Goal: Transaction & Acquisition: Book appointment/travel/reservation

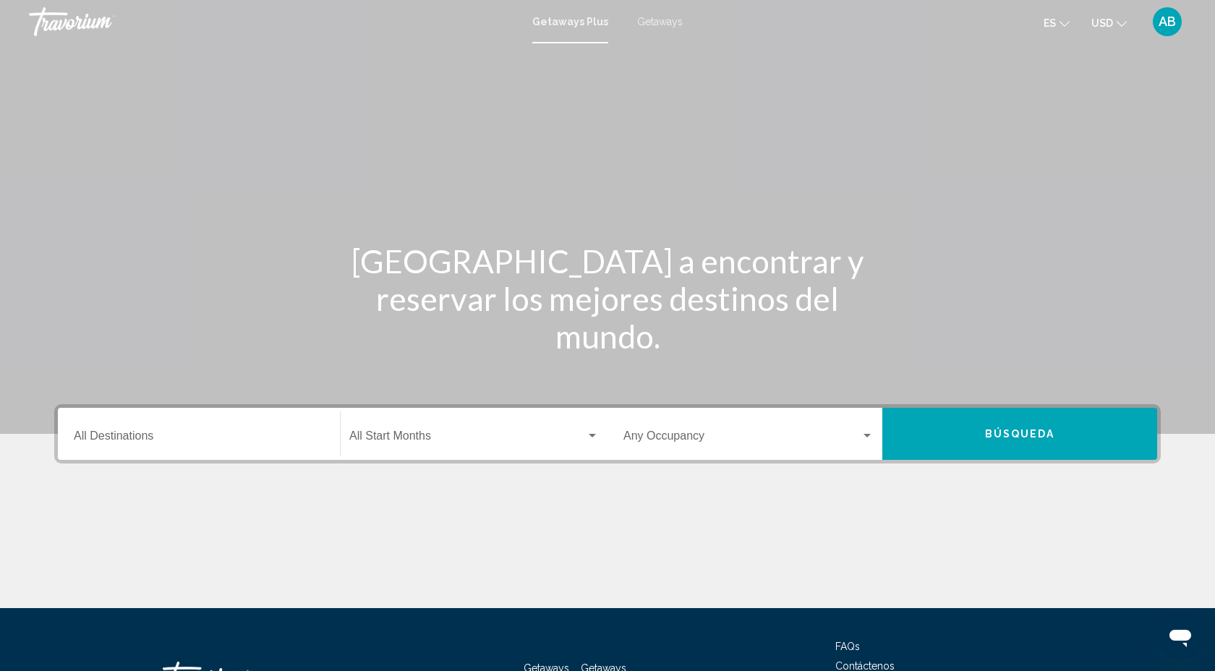
click at [662, 23] on span "Getaways" at bounding box center [660, 22] width 46 height 12
click at [189, 448] on div "Destination All Destinations" at bounding box center [199, 435] width 250 height 46
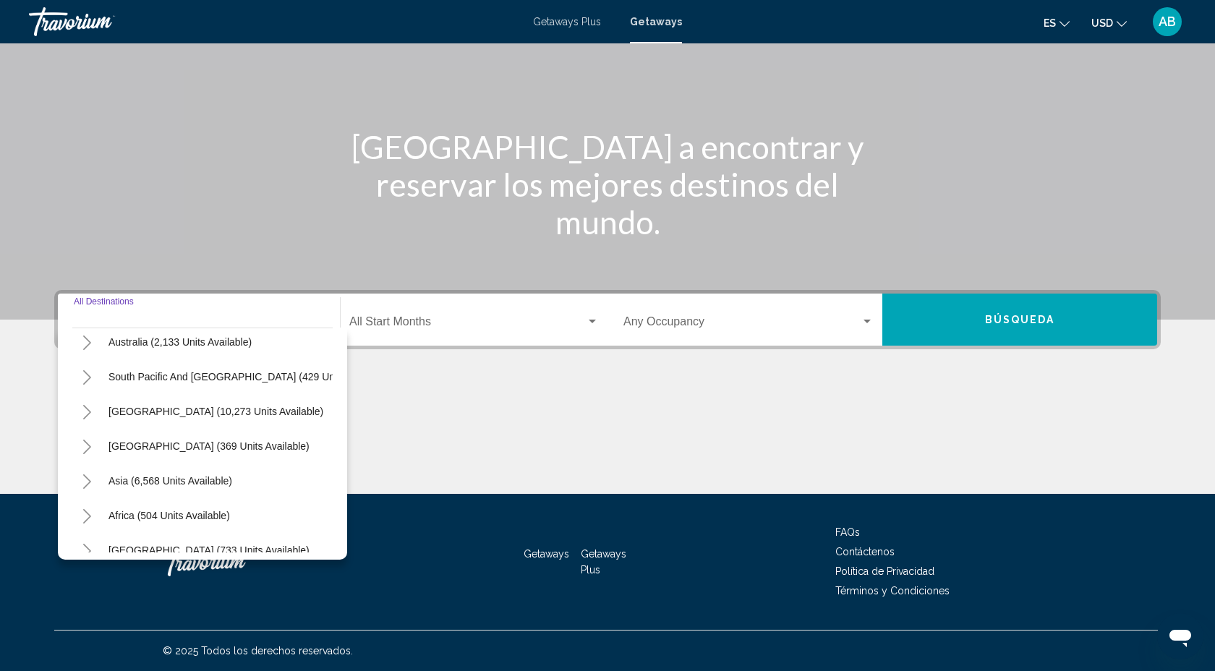
scroll to position [231, 0]
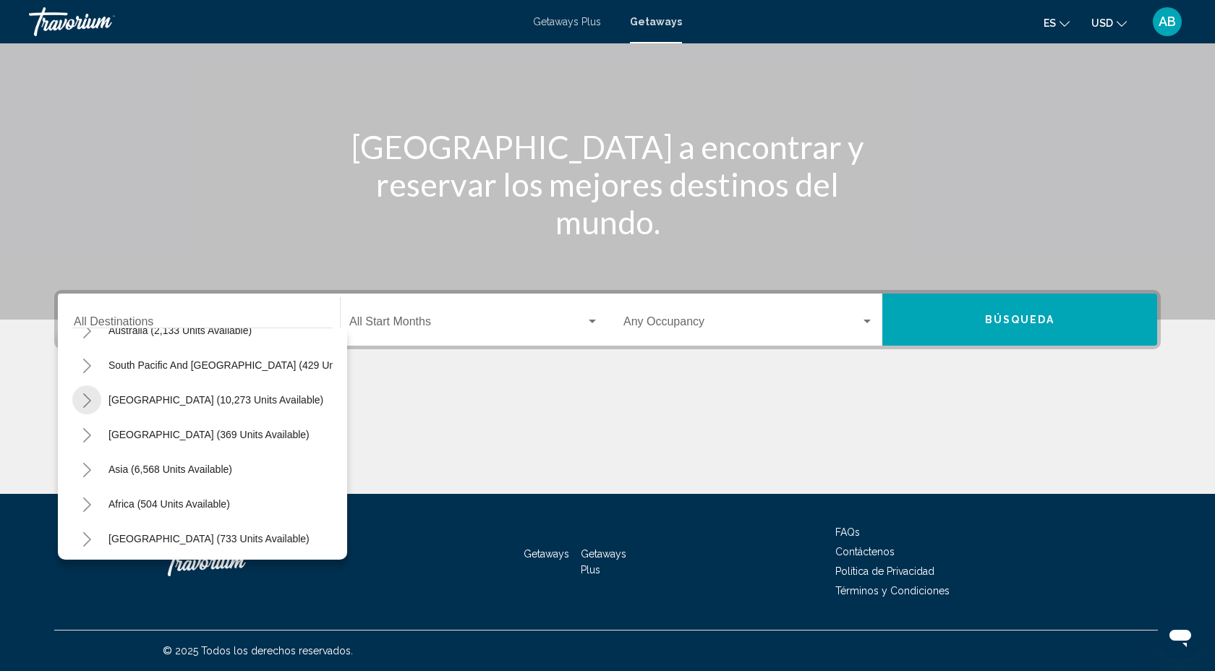
click at [93, 401] on button "Toggle South America (10,273 units available)" at bounding box center [86, 399] width 29 height 29
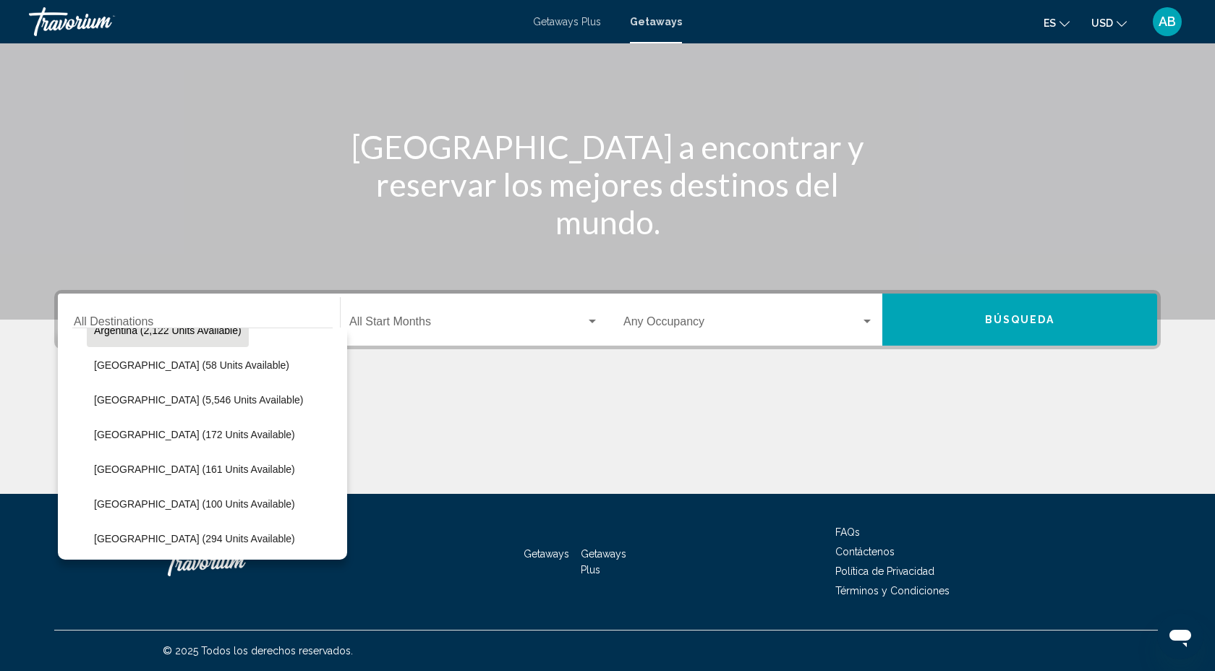
scroll to position [365, 0]
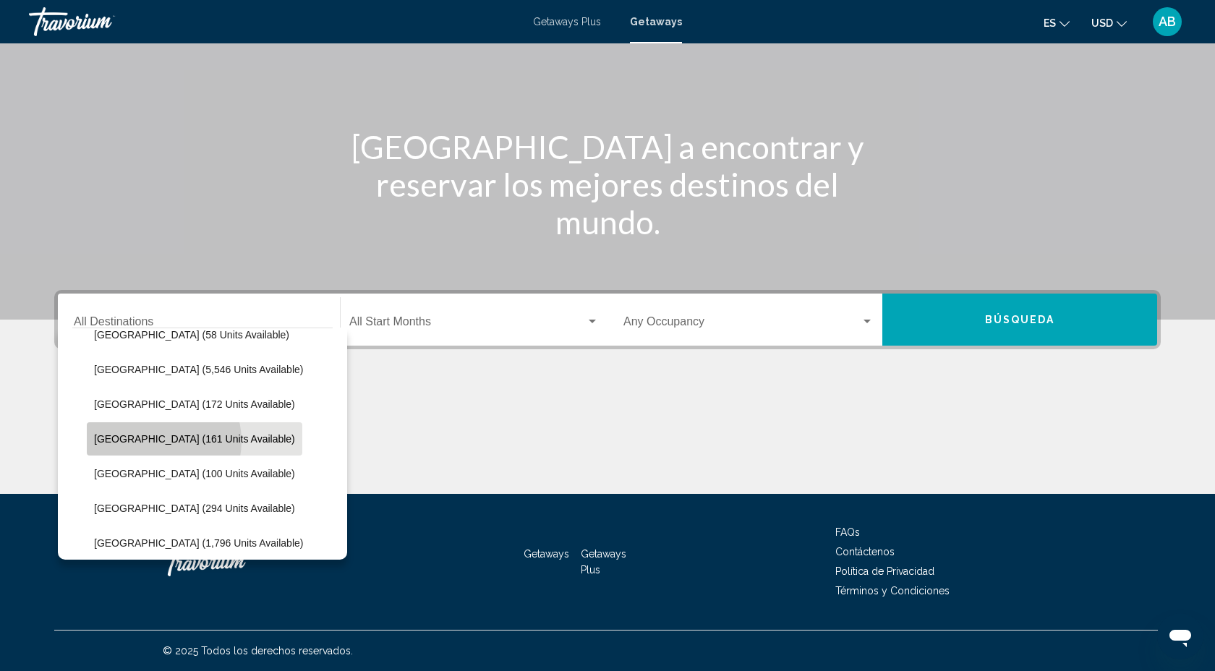
click at [157, 441] on span "[GEOGRAPHIC_DATA] (161 units available)" at bounding box center [194, 439] width 201 height 12
type input "**********"
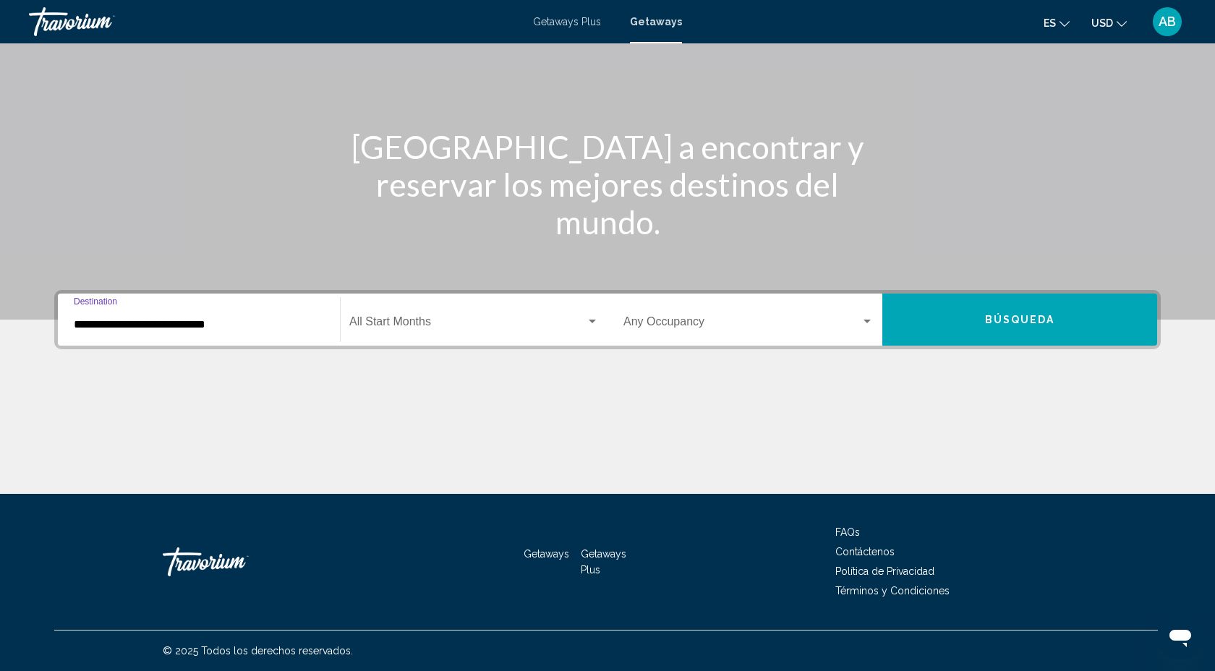
click at [1041, 320] on span "Búsqueda" at bounding box center [1020, 321] width 70 height 12
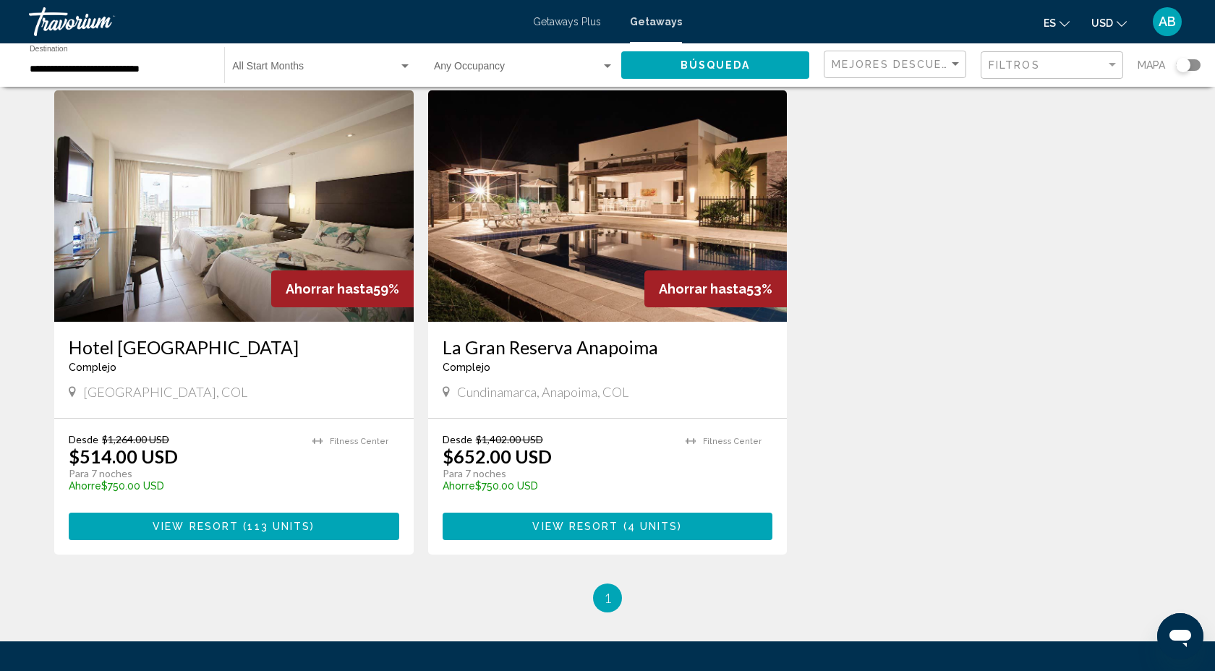
scroll to position [578, 0]
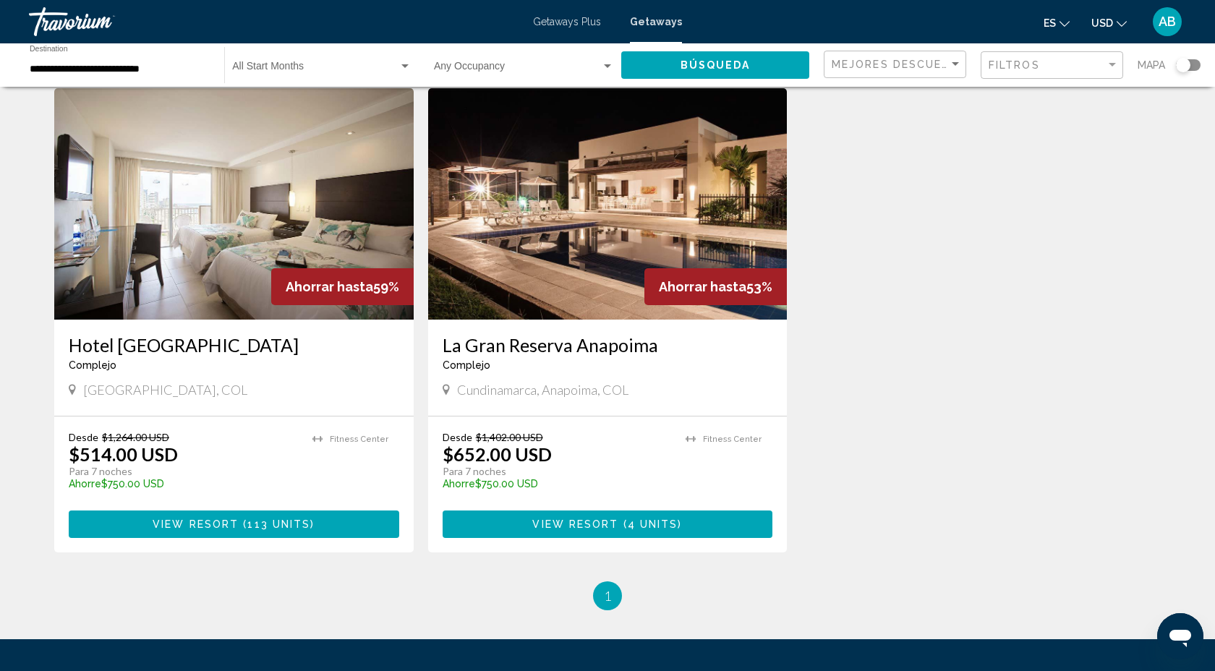
click at [628, 519] on span "4 units" at bounding box center [653, 525] width 51 height 12
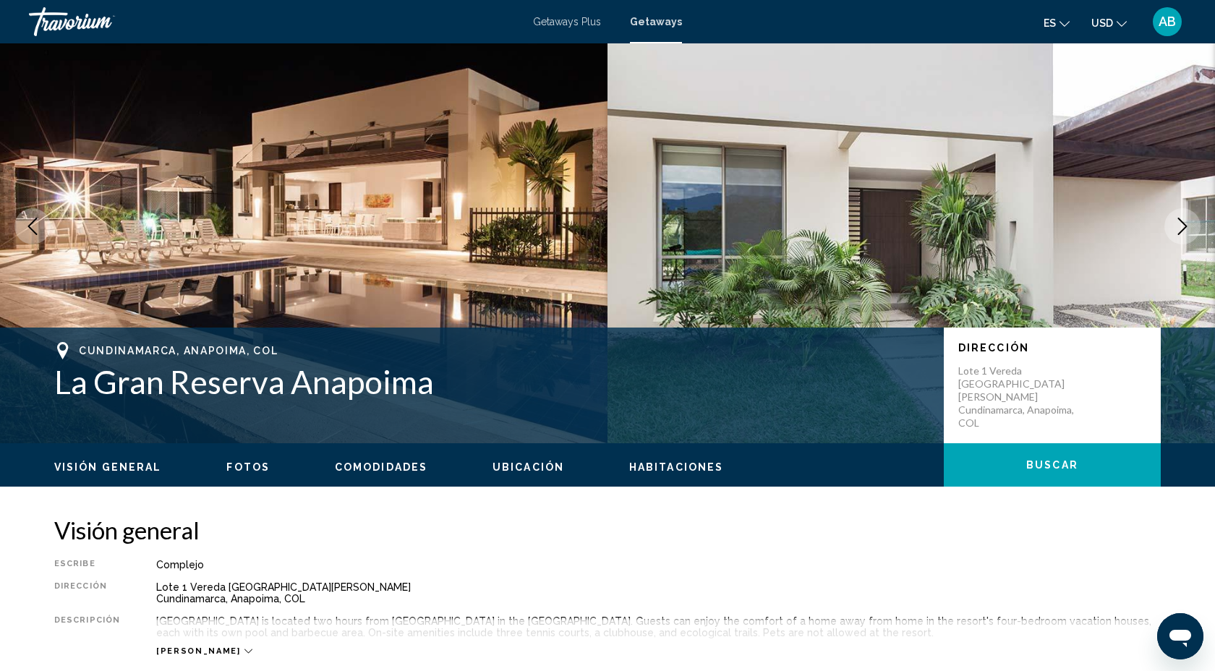
scroll to position [35, 0]
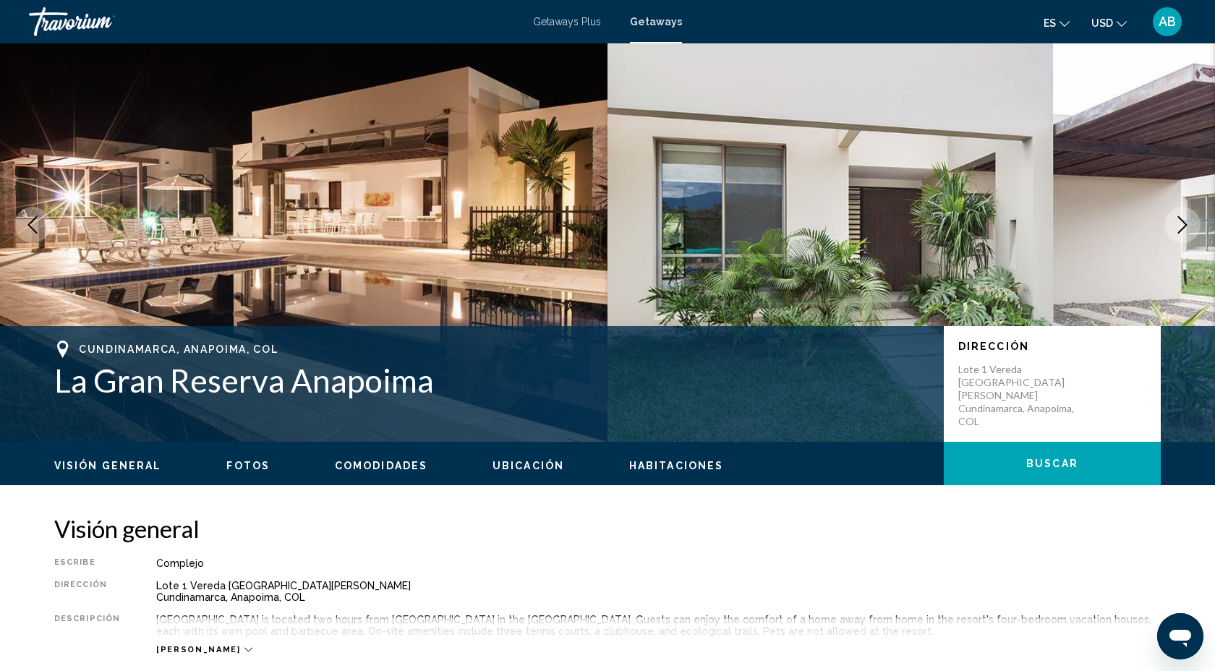
click at [1181, 229] on icon "Next image" at bounding box center [1182, 224] width 17 height 17
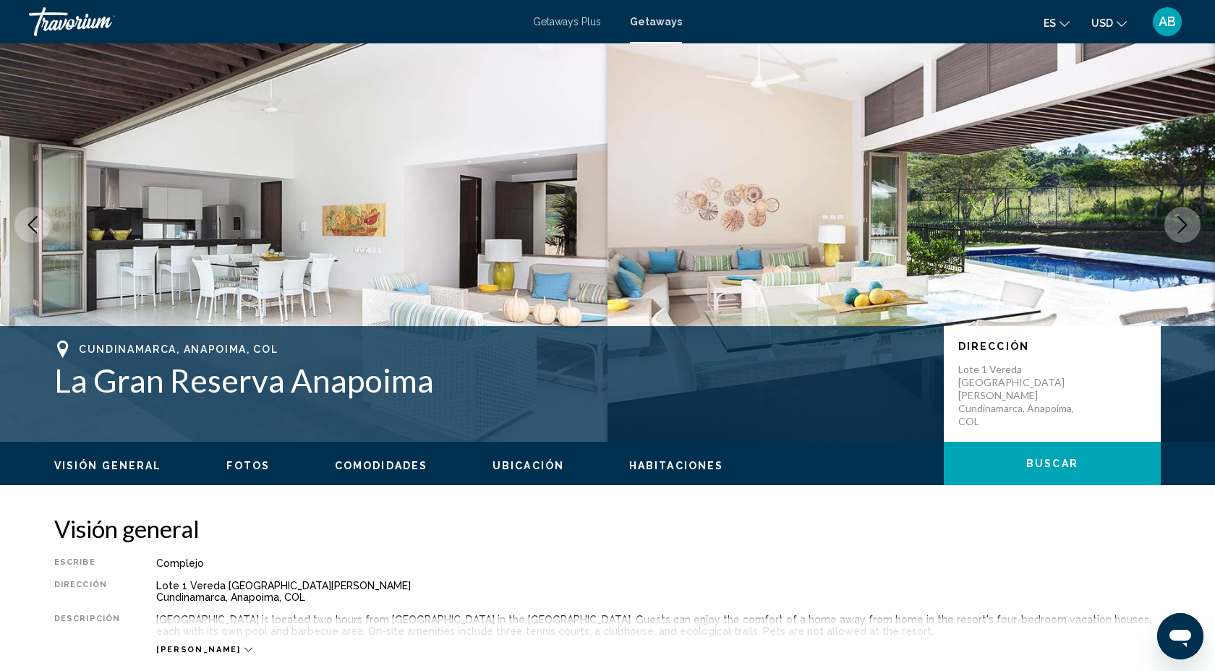
click at [1181, 229] on icon "Next image" at bounding box center [1182, 224] width 9 height 17
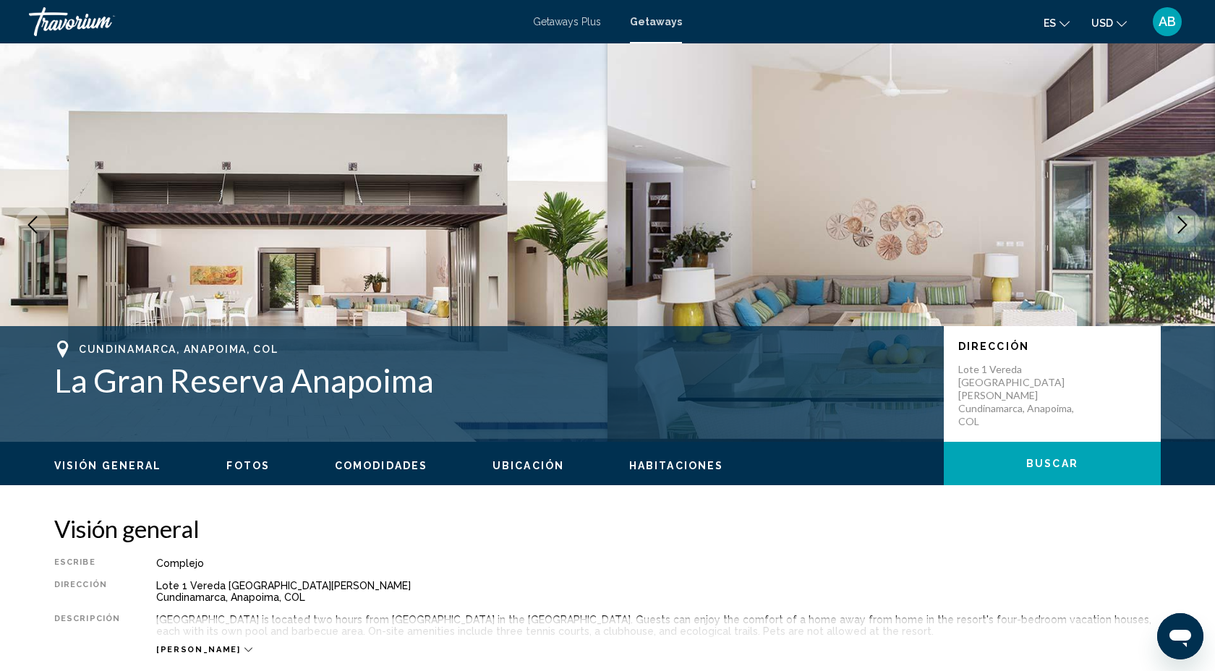
click at [1181, 229] on icon "Next image" at bounding box center [1182, 224] width 9 height 17
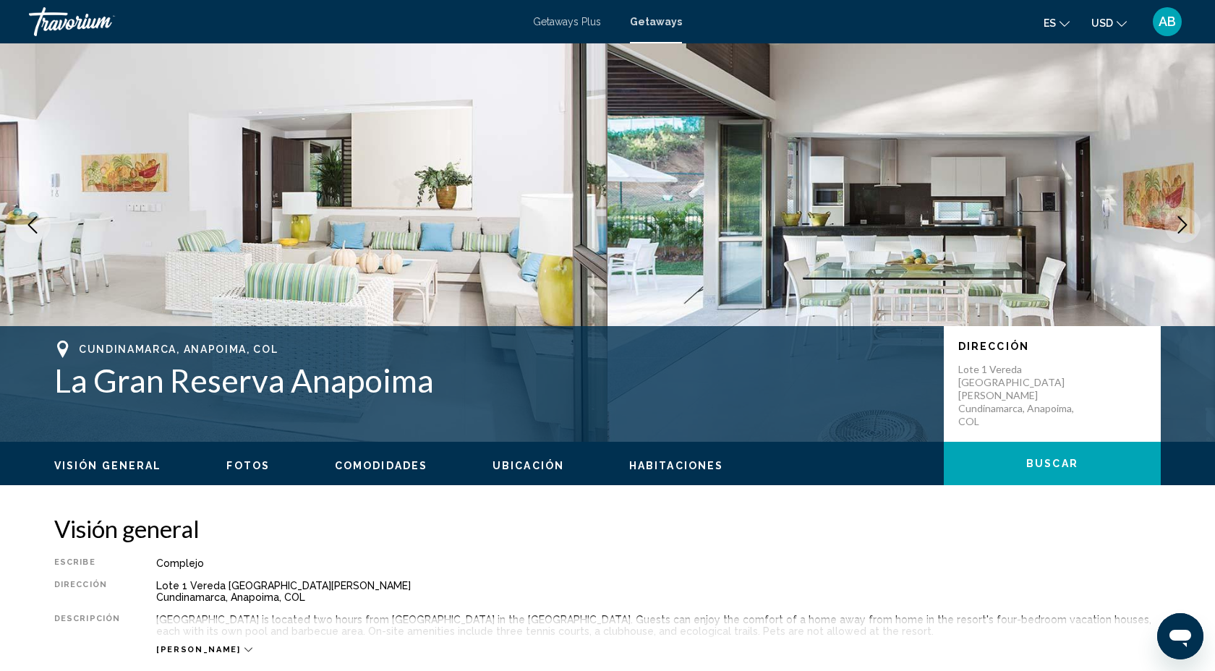
click at [1181, 229] on icon "Next image" at bounding box center [1182, 224] width 9 height 17
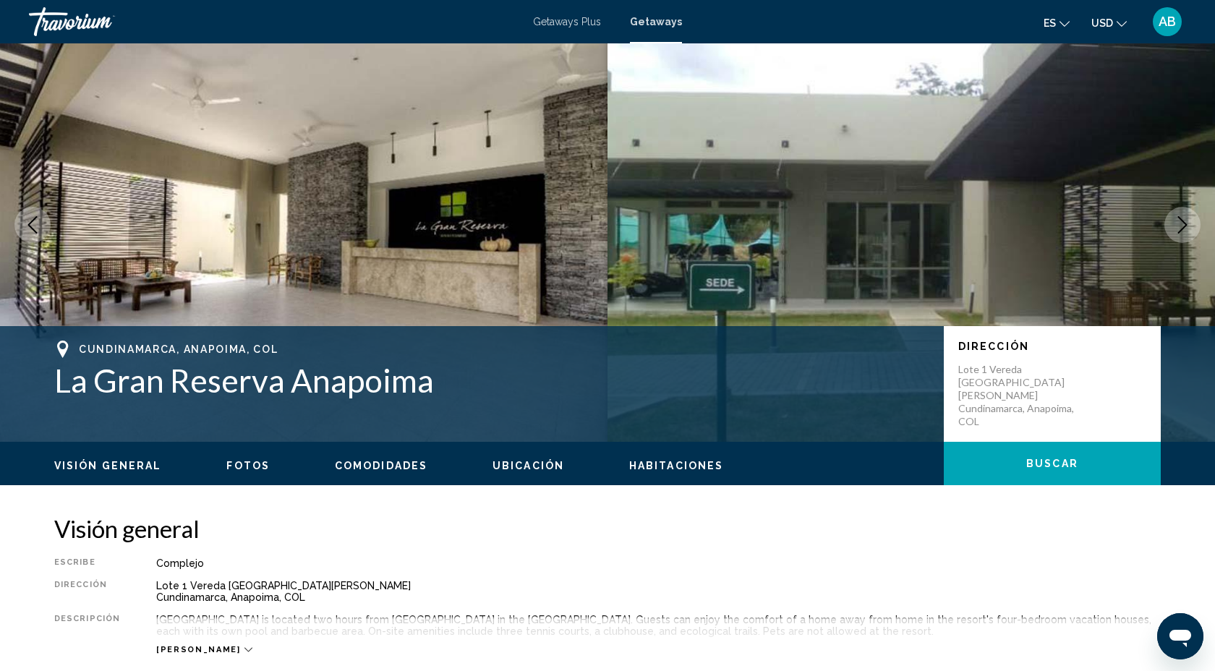
click at [1181, 229] on icon "Next image" at bounding box center [1182, 224] width 9 height 17
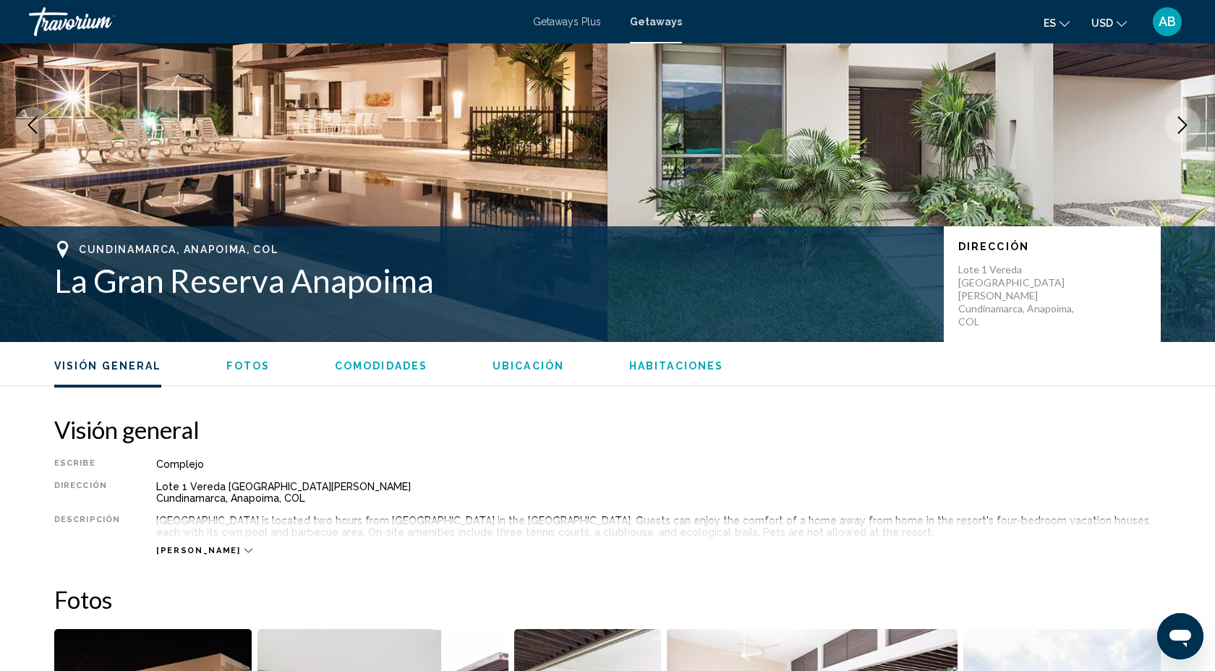
scroll to position [0, 0]
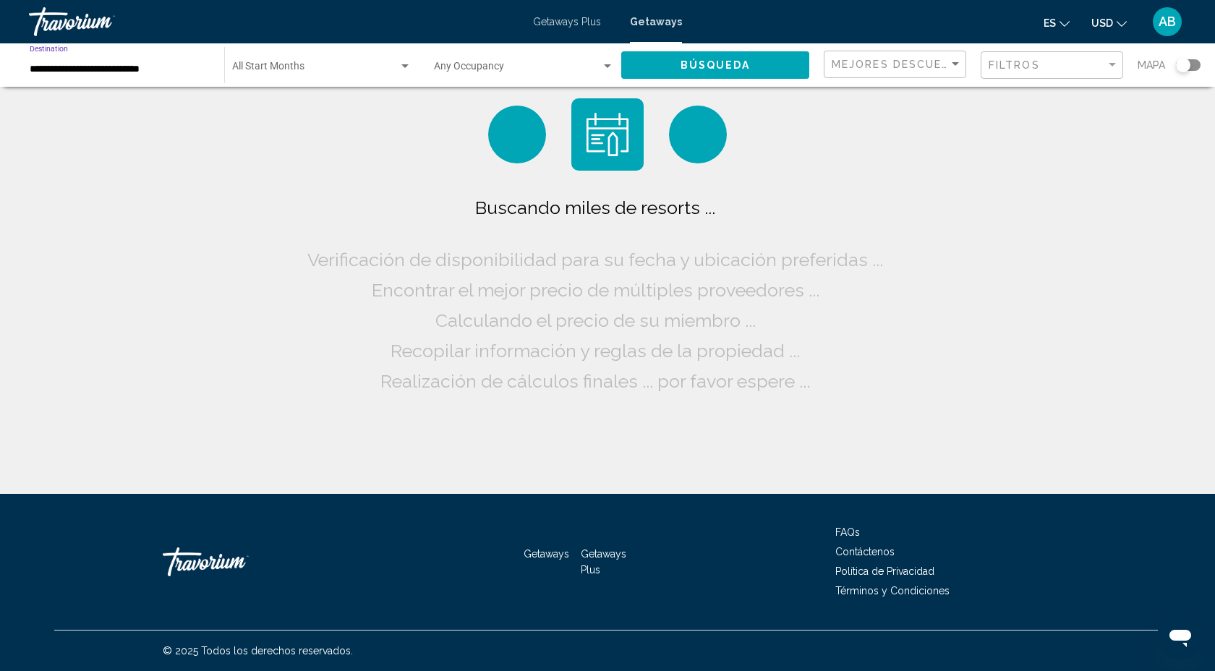
click at [83, 72] on input "**********" at bounding box center [120, 70] width 180 height 12
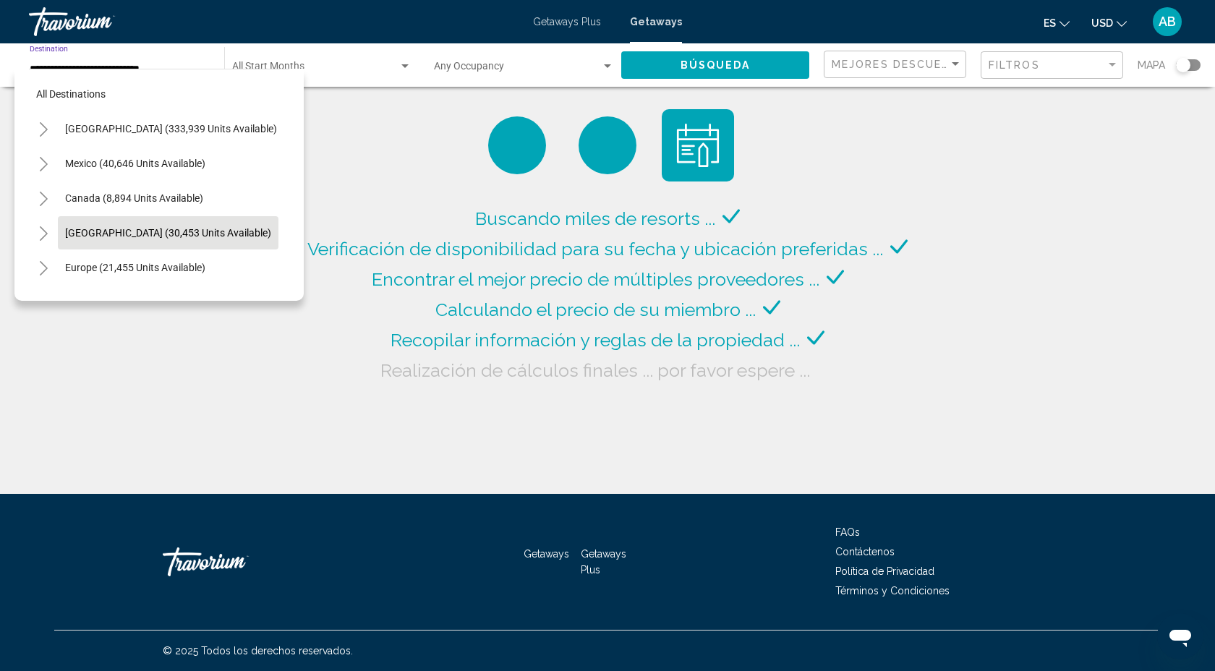
click at [113, 227] on span "[GEOGRAPHIC_DATA] (30,453 units available)" at bounding box center [168, 233] width 206 height 12
type input "**********"
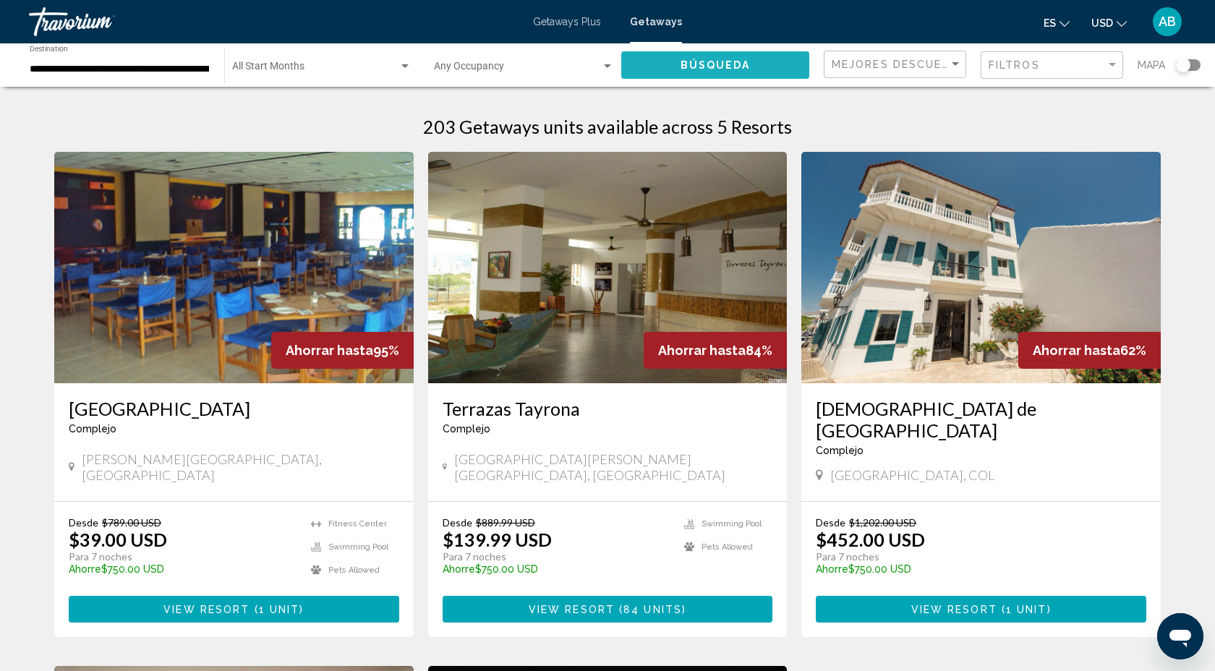
click at [728, 61] on span "Búsqueda" at bounding box center [716, 66] width 70 height 12
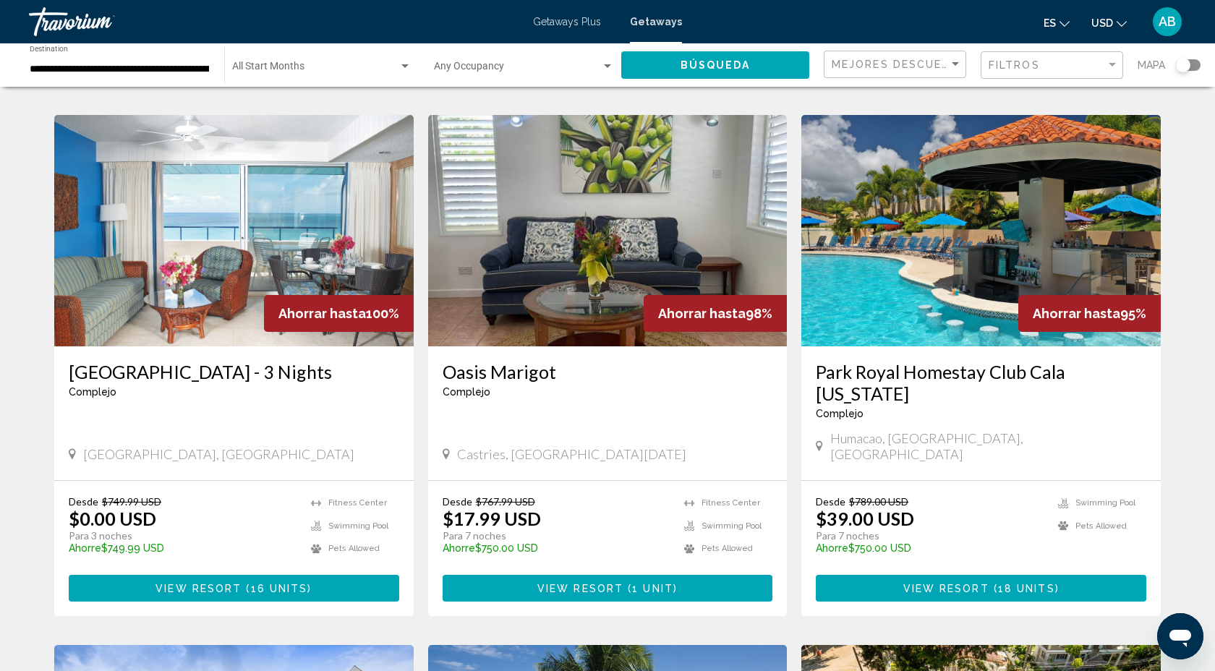
scroll to position [1046, 0]
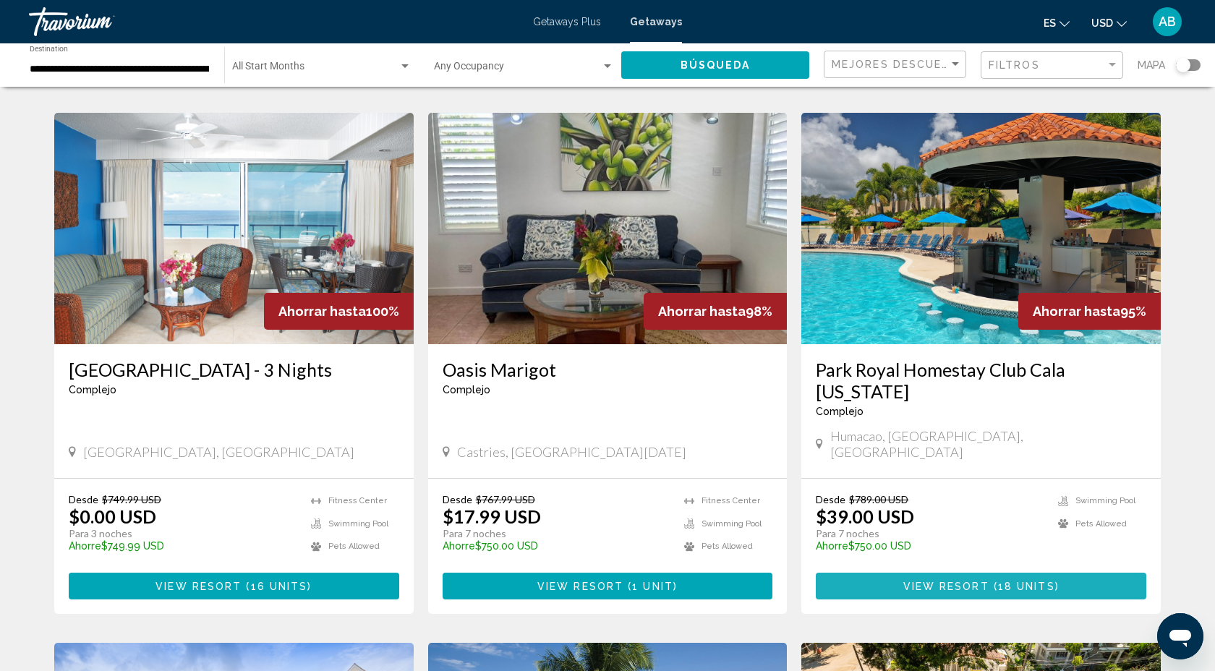
click at [987, 581] on span "View Resort" at bounding box center [946, 587] width 86 height 12
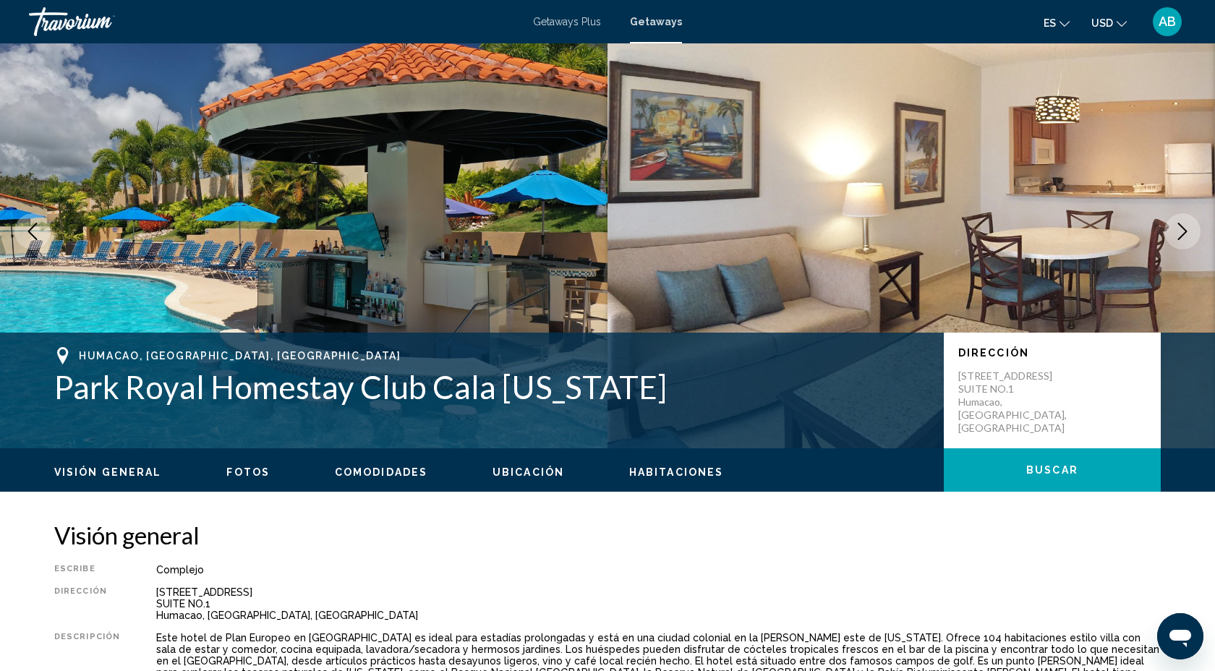
scroll to position [20, 0]
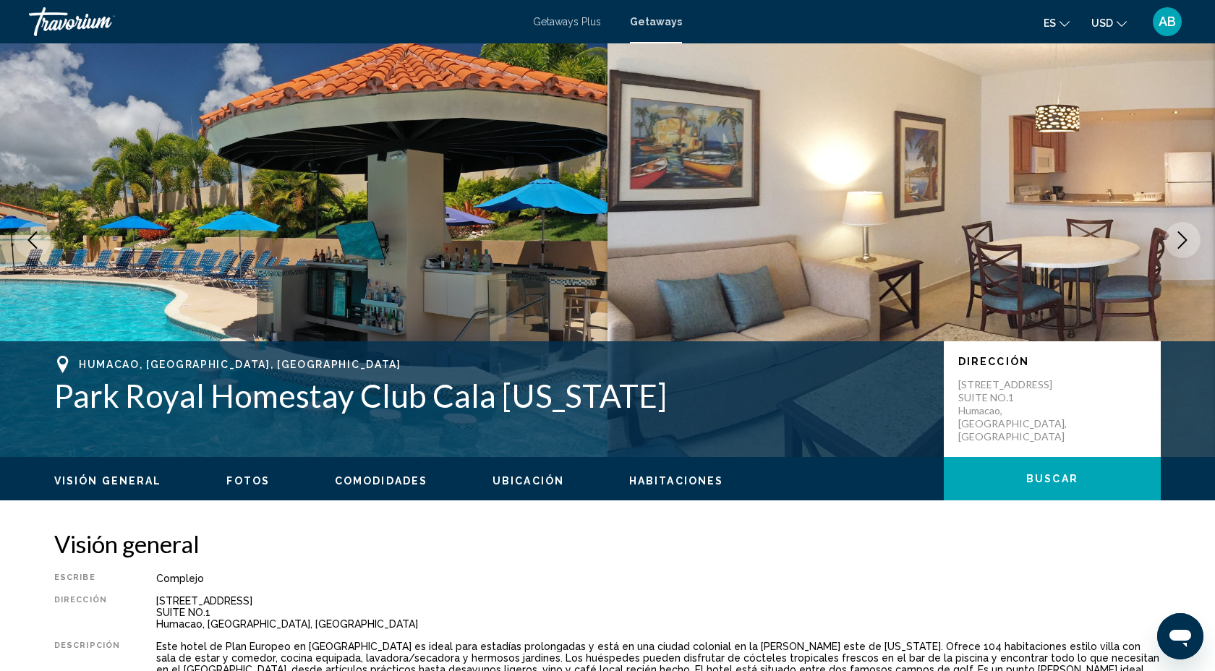
click at [1185, 236] on icon "Next image" at bounding box center [1182, 239] width 17 height 17
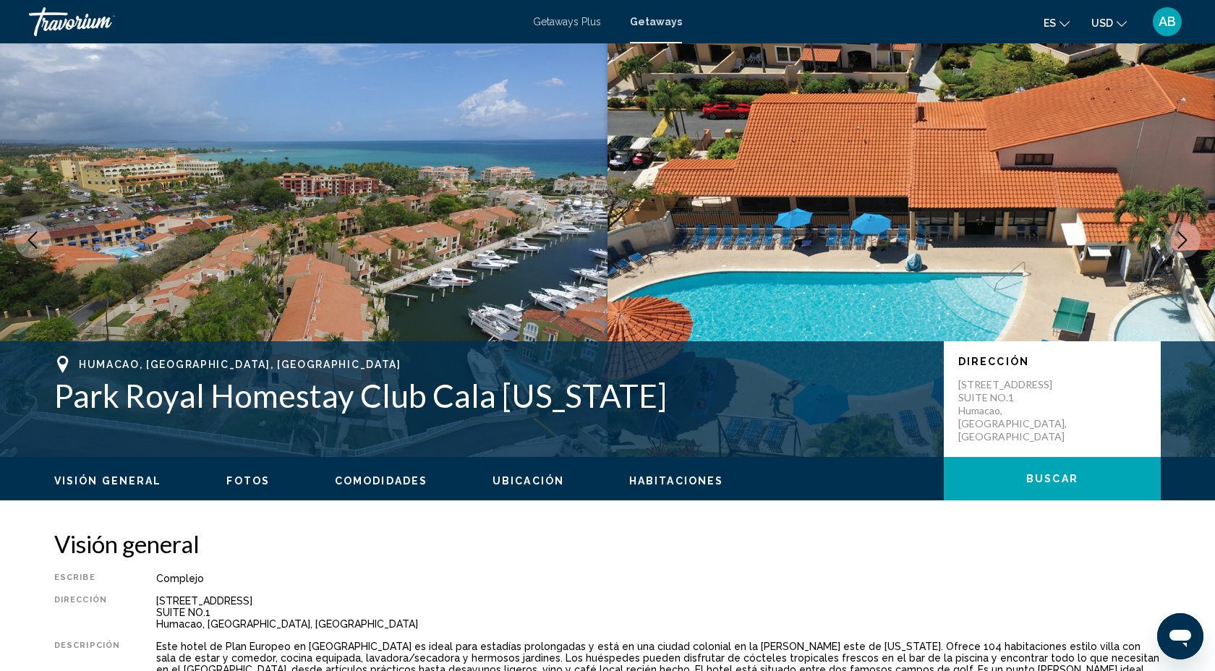
click at [1185, 236] on icon "Next image" at bounding box center [1182, 239] width 17 height 17
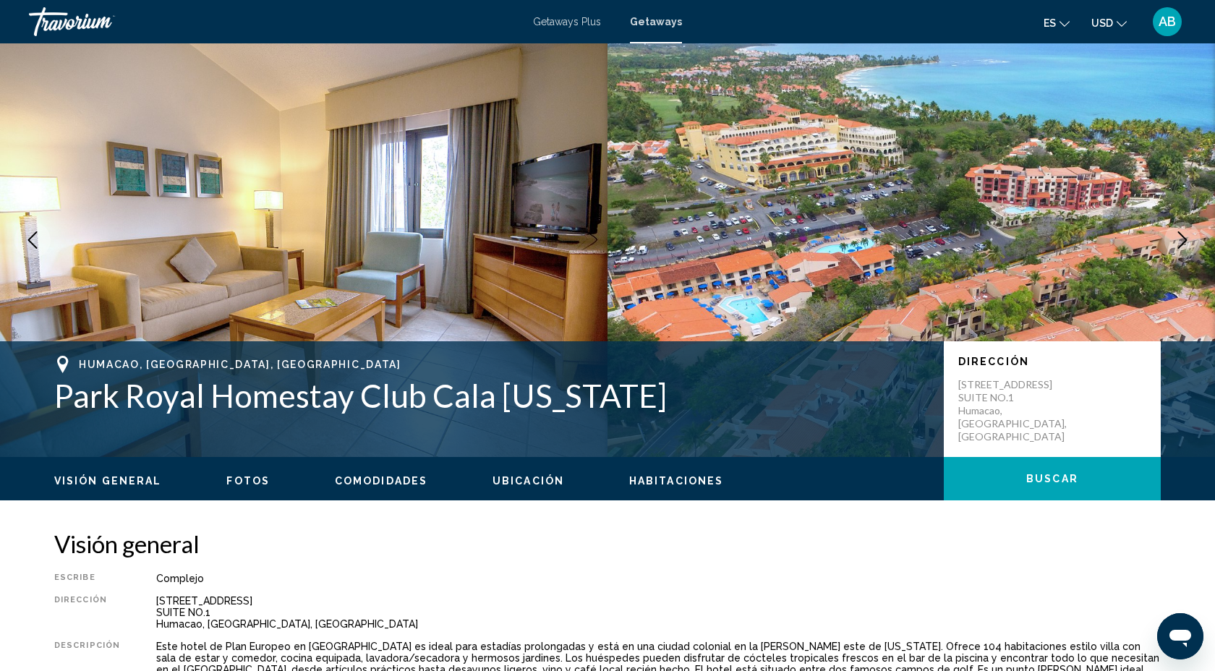
click at [1185, 236] on icon "Next image" at bounding box center [1182, 239] width 17 height 17
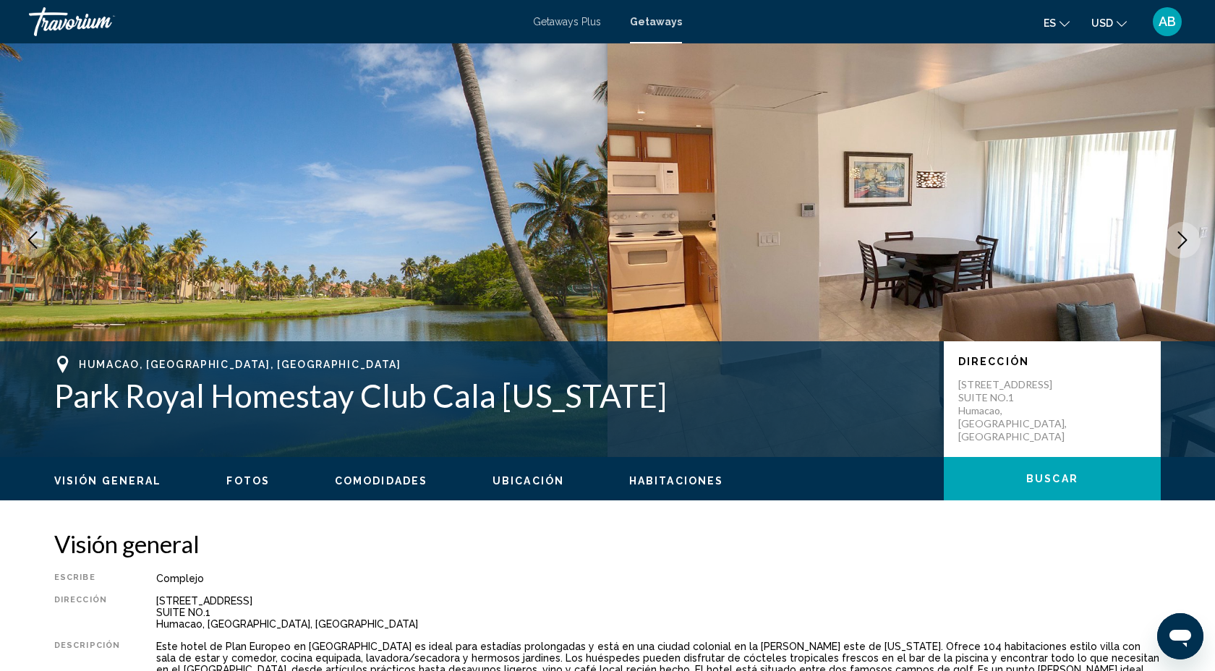
click at [1185, 236] on icon "Next image" at bounding box center [1182, 239] width 17 height 17
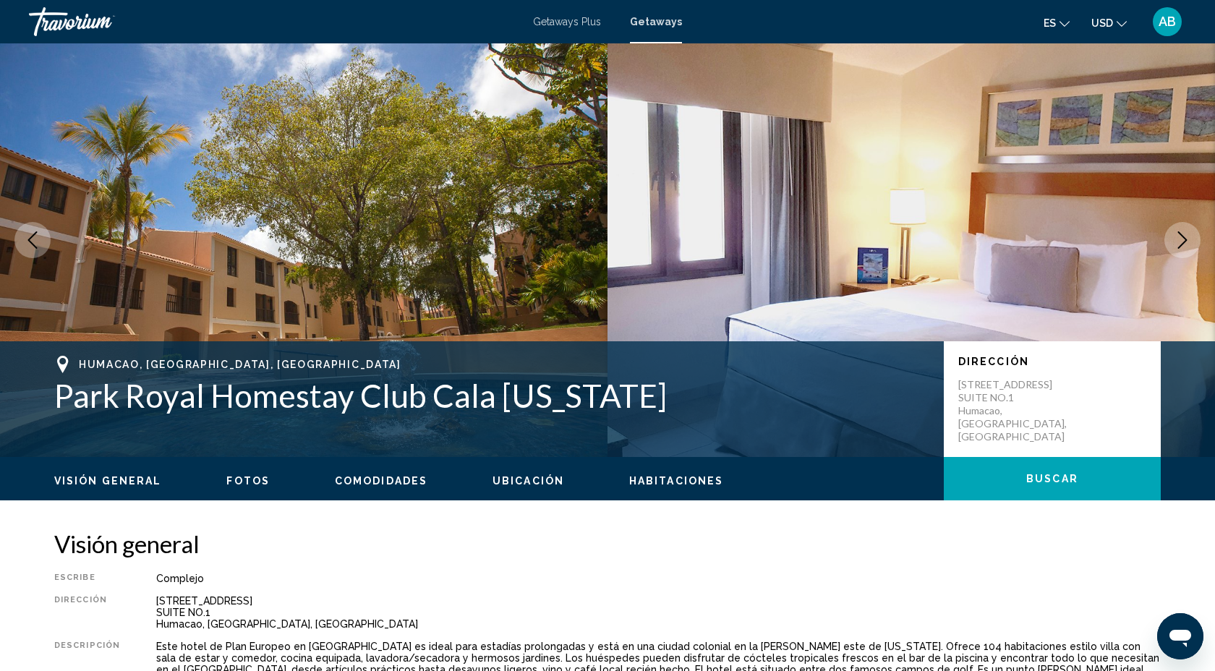
click at [1185, 236] on icon "Next image" at bounding box center [1182, 239] width 17 height 17
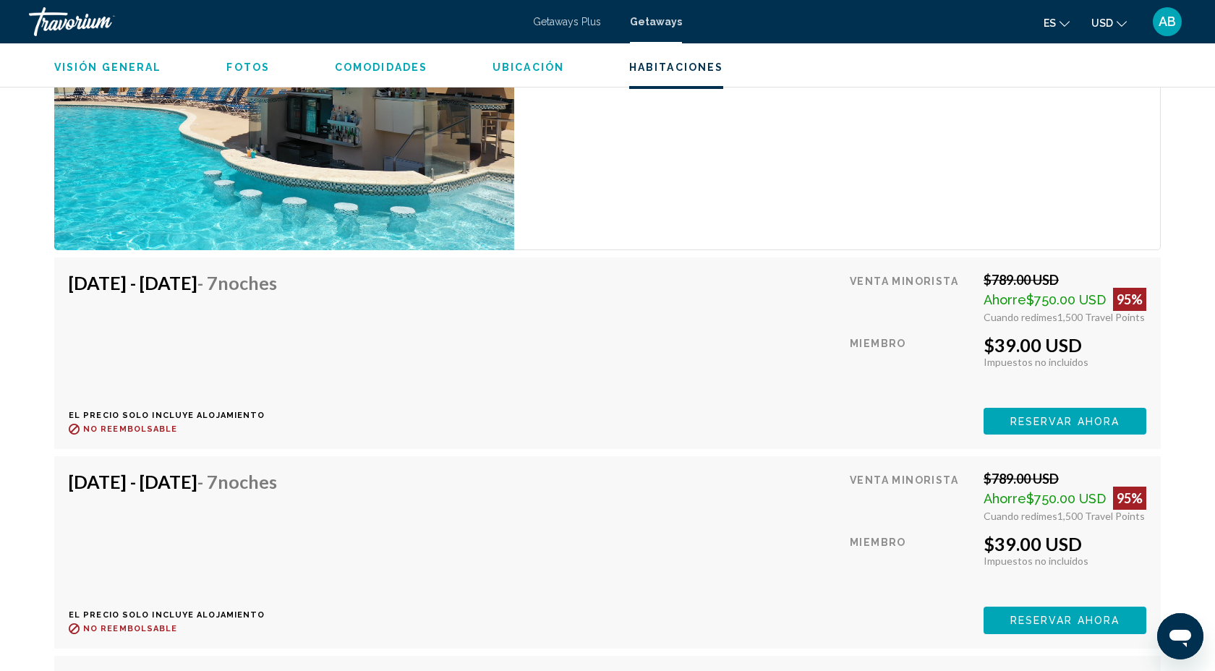
scroll to position [2630, 0]
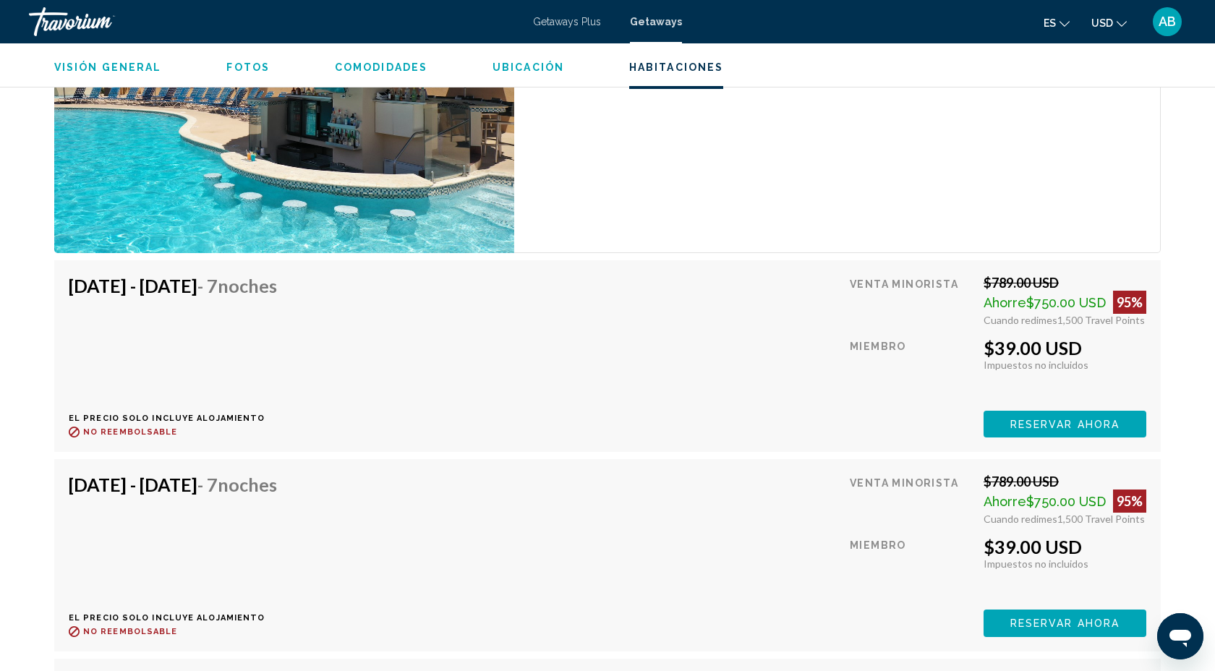
click at [1046, 419] on span "Reservar ahora" at bounding box center [1064, 425] width 109 height 12
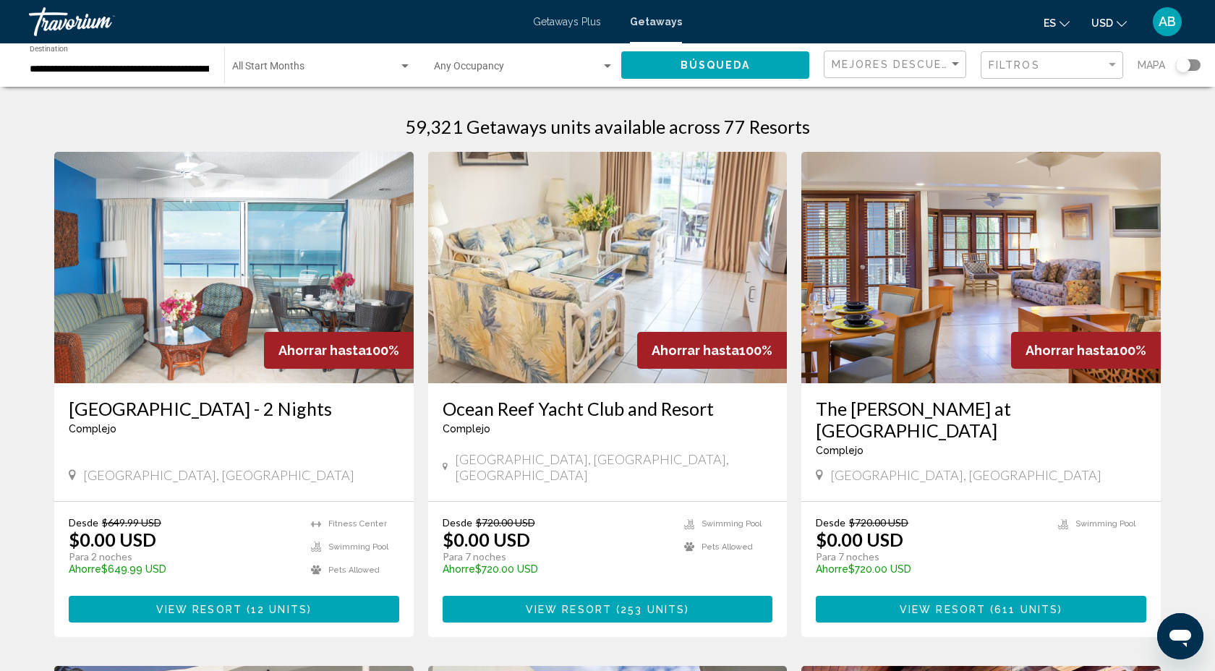
click at [190, 71] on input "**********" at bounding box center [120, 70] width 180 height 12
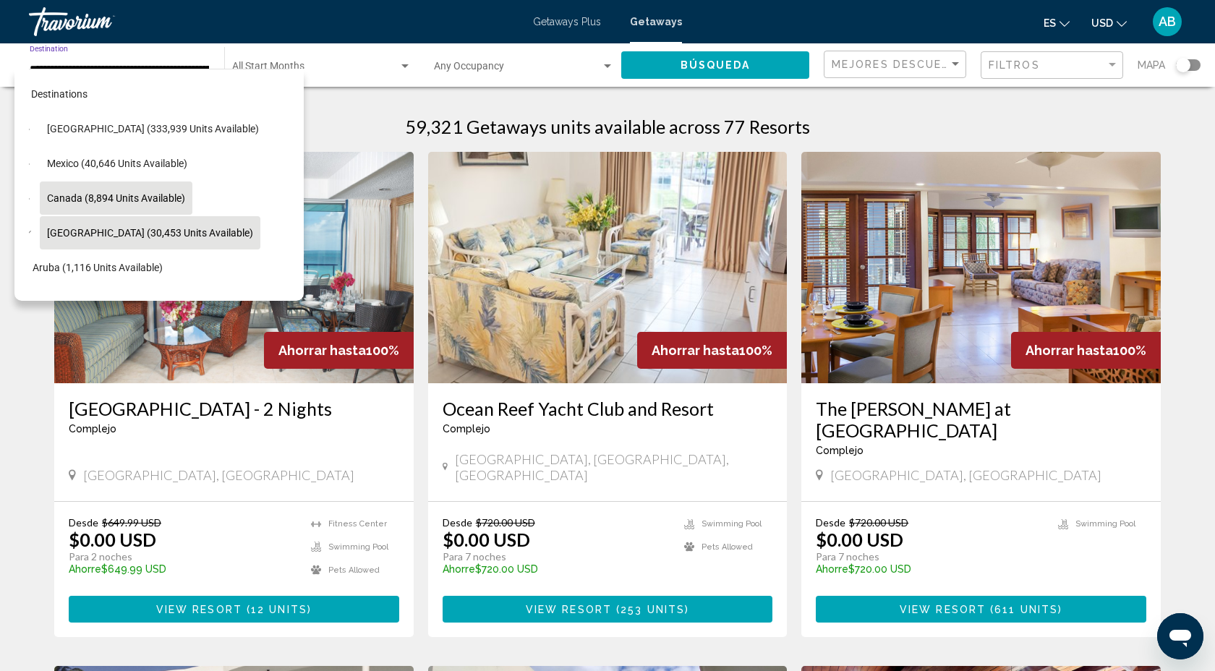
scroll to position [4, 18]
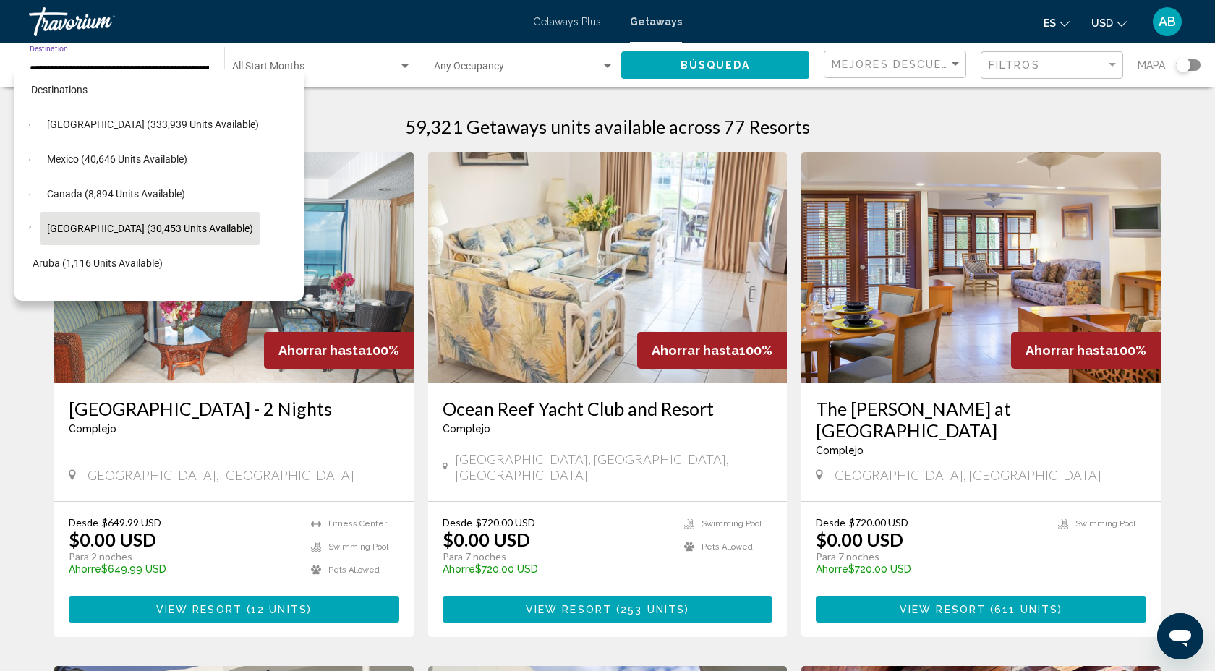
click at [108, 153] on span "Mexico (40,646 units available)" at bounding box center [117, 159] width 140 height 12
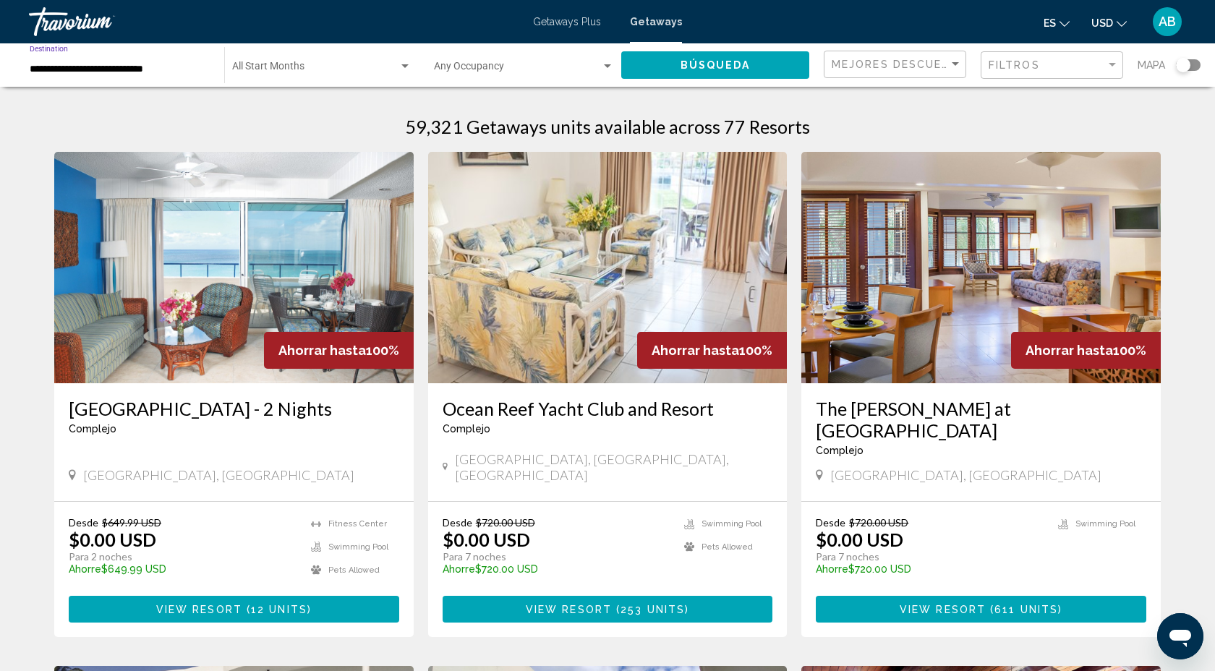
click at [724, 74] on button "Búsqueda" at bounding box center [715, 64] width 188 height 27
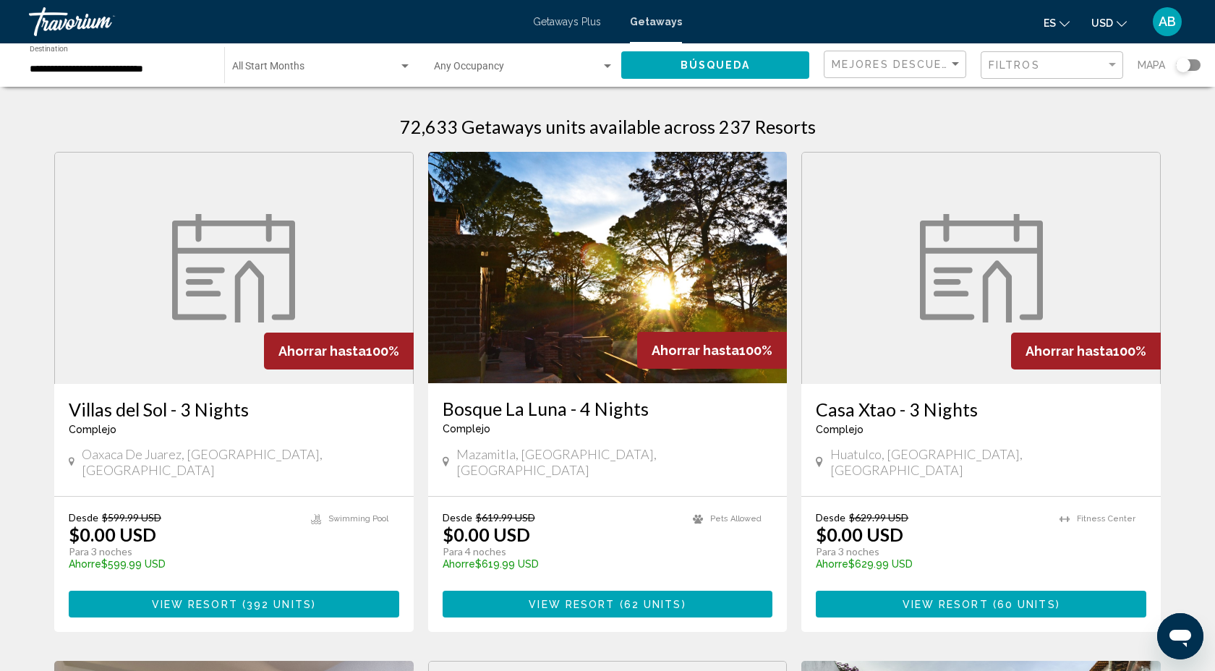
click at [169, 64] on input "**********" at bounding box center [120, 70] width 180 height 12
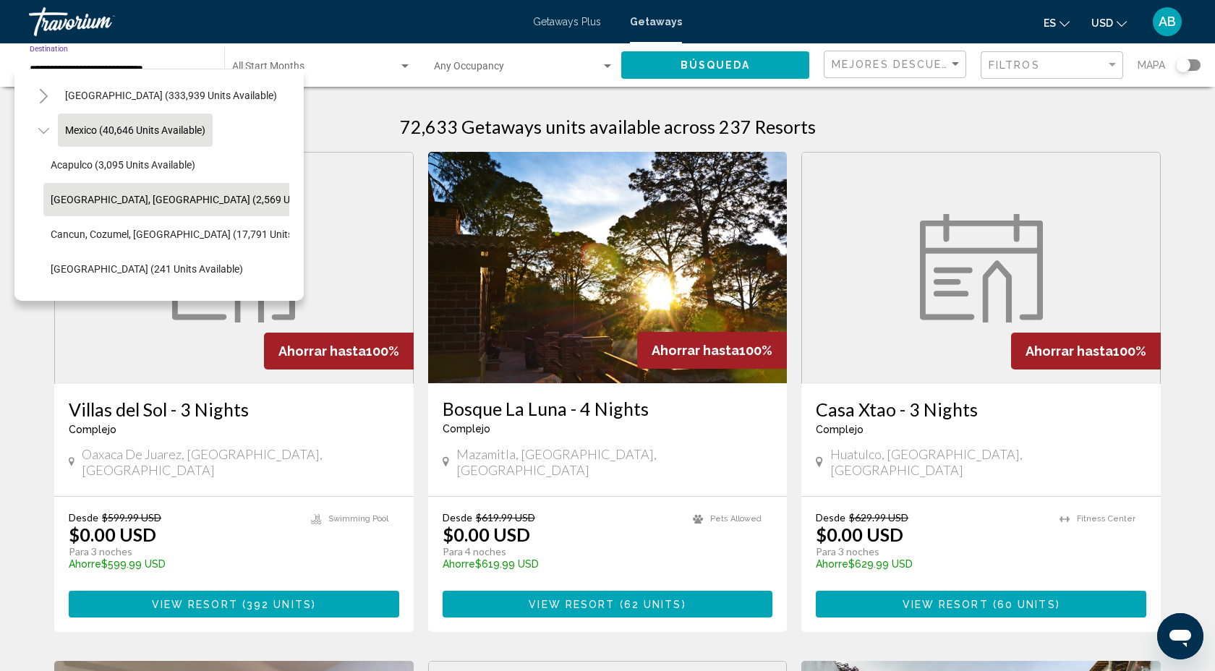
scroll to position [35, 0]
click at [104, 196] on span "[GEOGRAPHIC_DATA], [GEOGRAPHIC_DATA] (2,569 units available)" at bounding box center [202, 198] width 302 height 12
type input "**********"
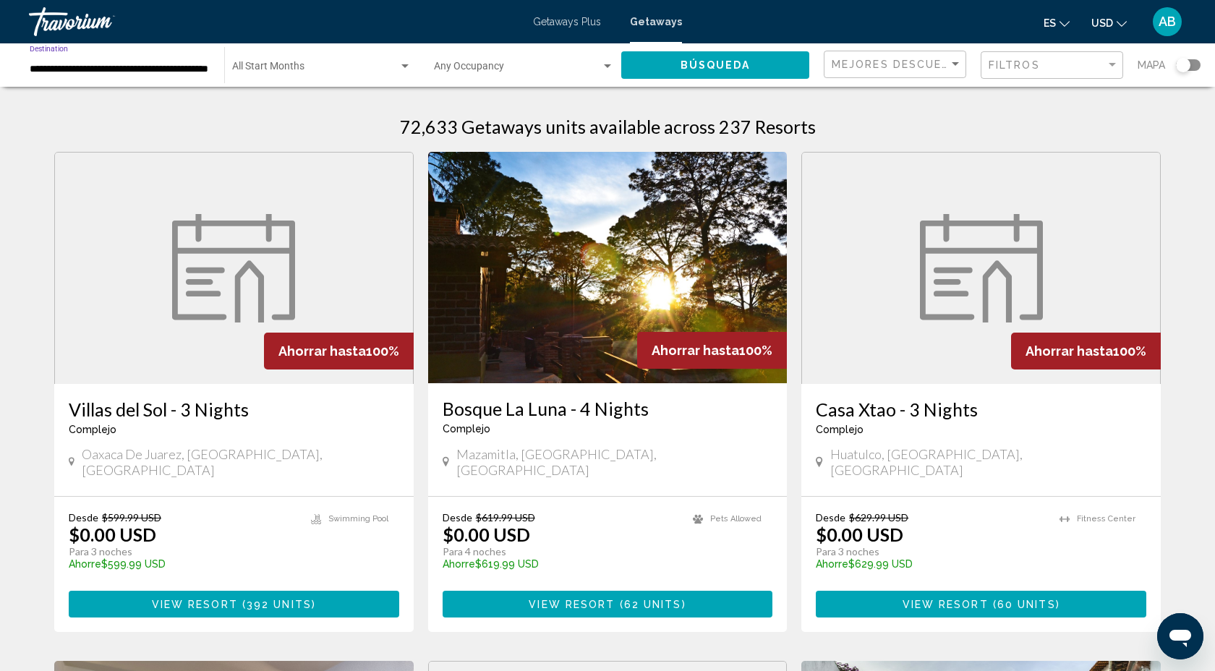
click at [704, 64] on span "Búsqueda" at bounding box center [716, 66] width 70 height 12
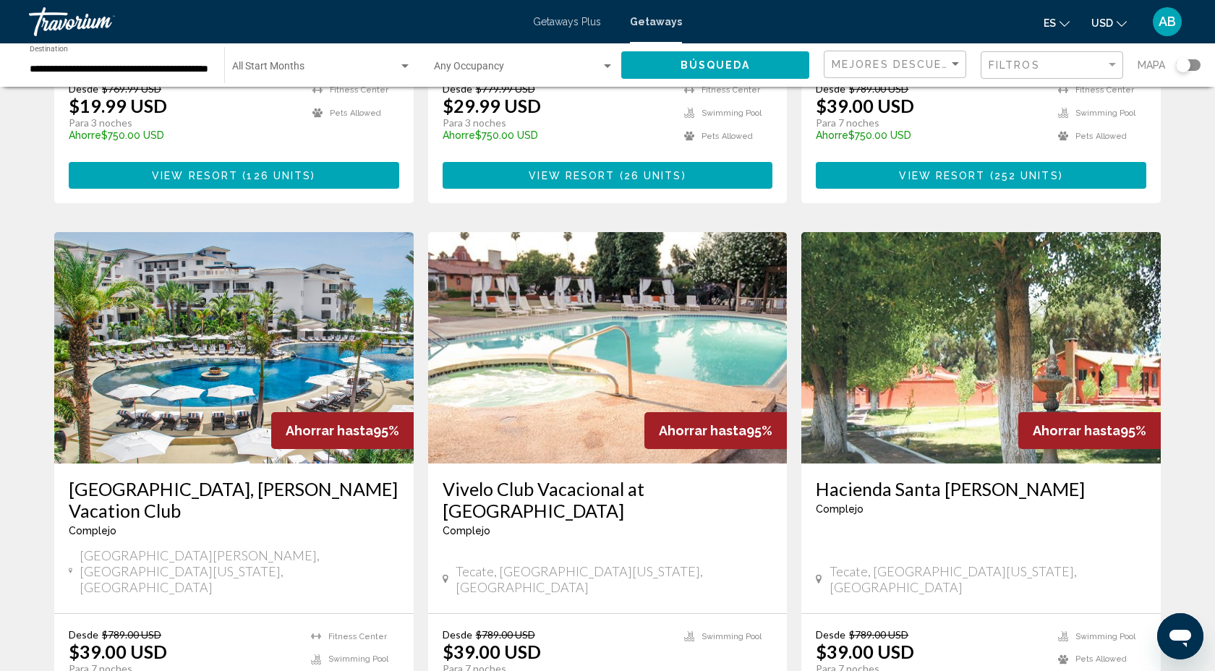
scroll to position [467, 0]
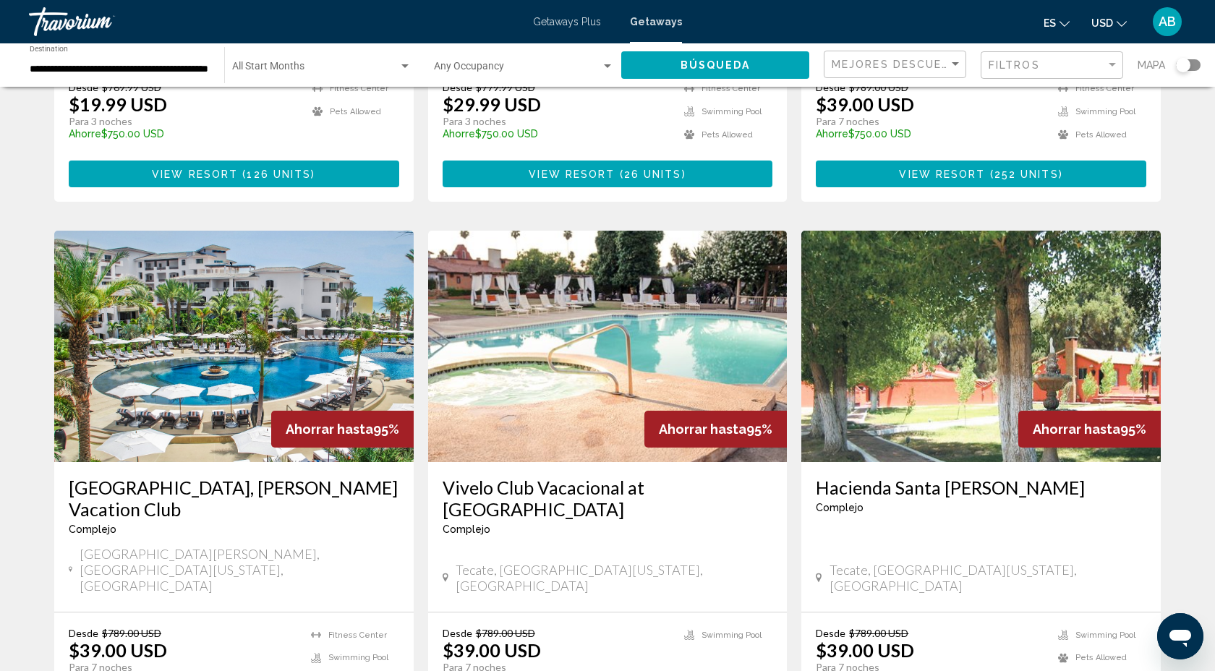
click at [151, 369] on img "Main content" at bounding box center [233, 346] width 359 height 231
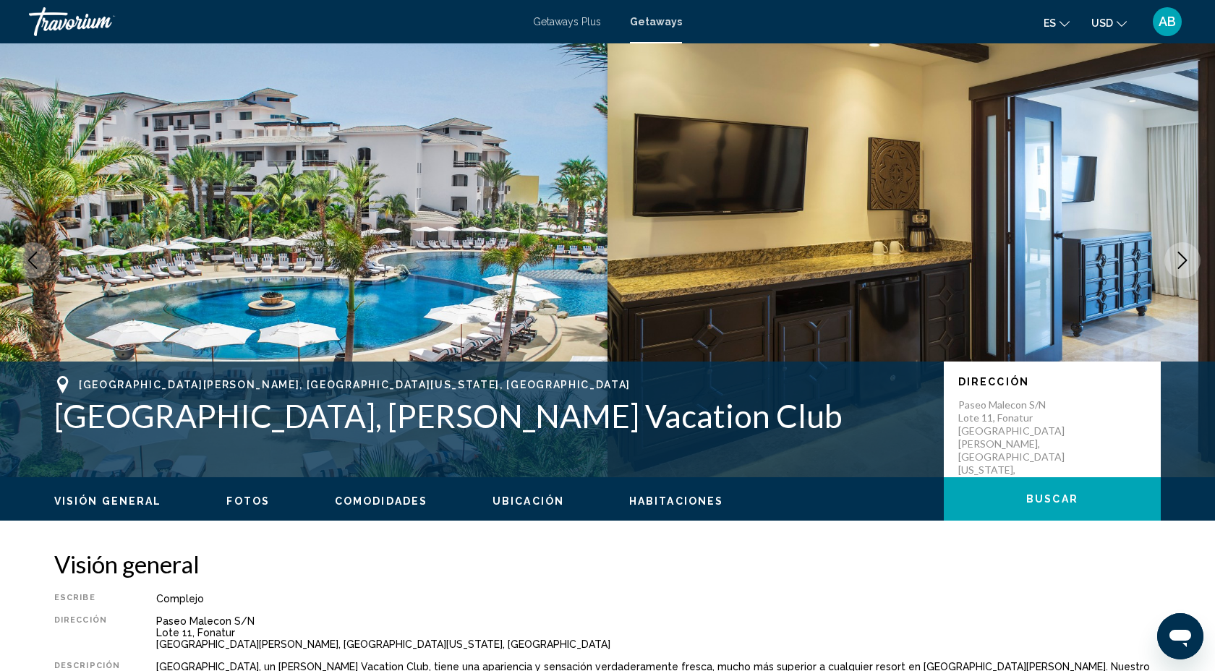
click at [1184, 257] on icon "Next image" at bounding box center [1182, 260] width 9 height 17
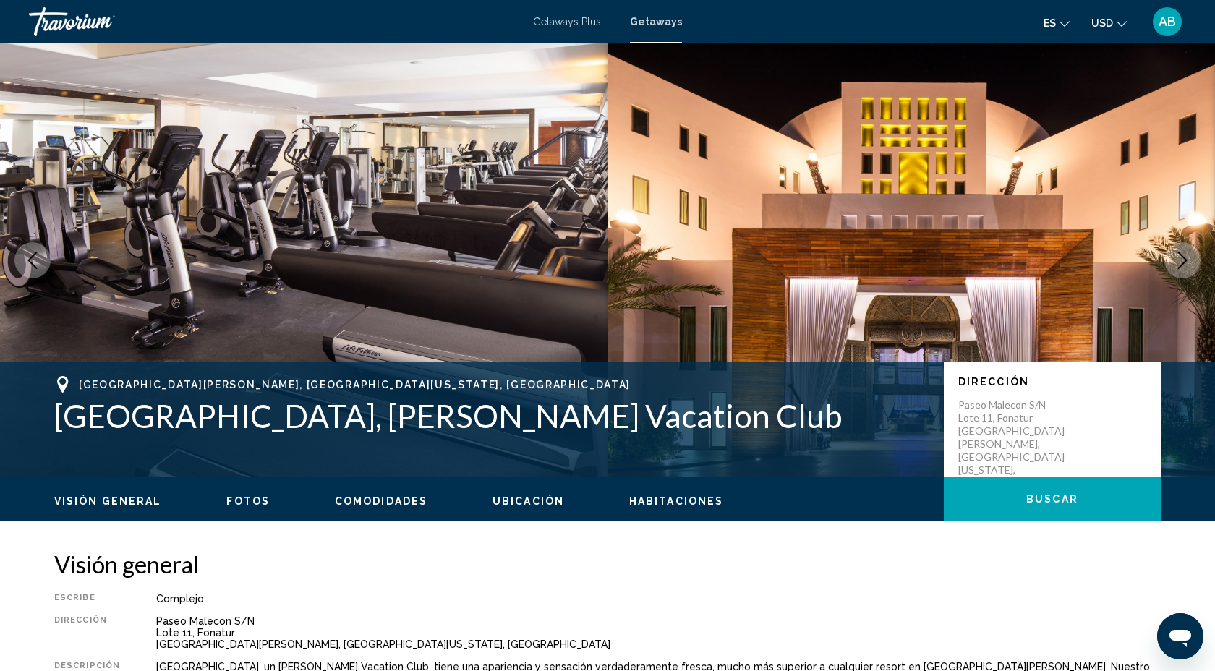
click at [1185, 260] on icon "Next image" at bounding box center [1182, 260] width 17 height 17
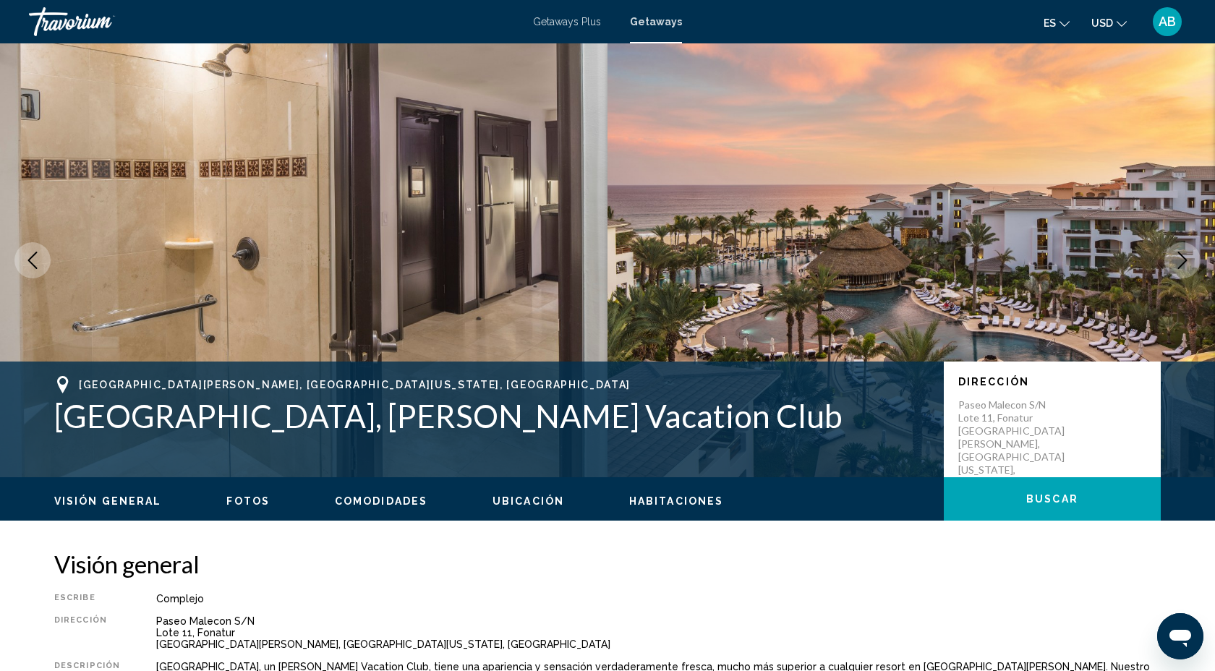
click at [1185, 260] on icon "Next image" at bounding box center [1182, 260] width 17 height 17
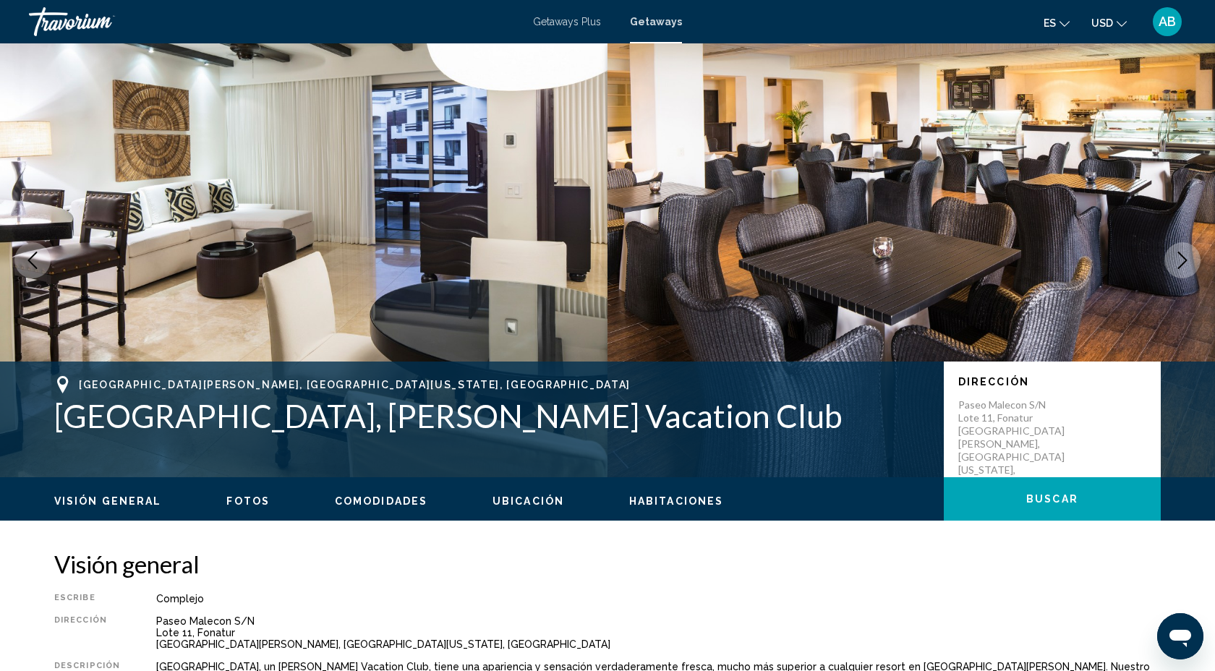
click at [1185, 260] on icon "Next image" at bounding box center [1182, 260] width 17 height 17
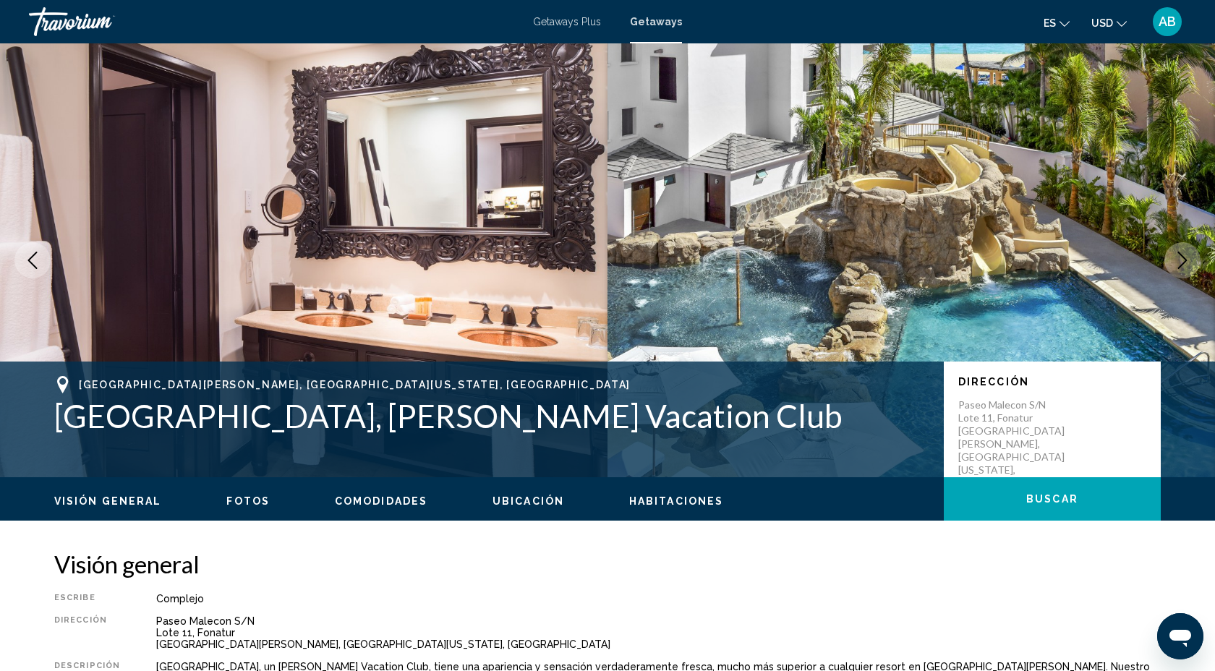
click at [1185, 260] on icon "Next image" at bounding box center [1182, 260] width 17 height 17
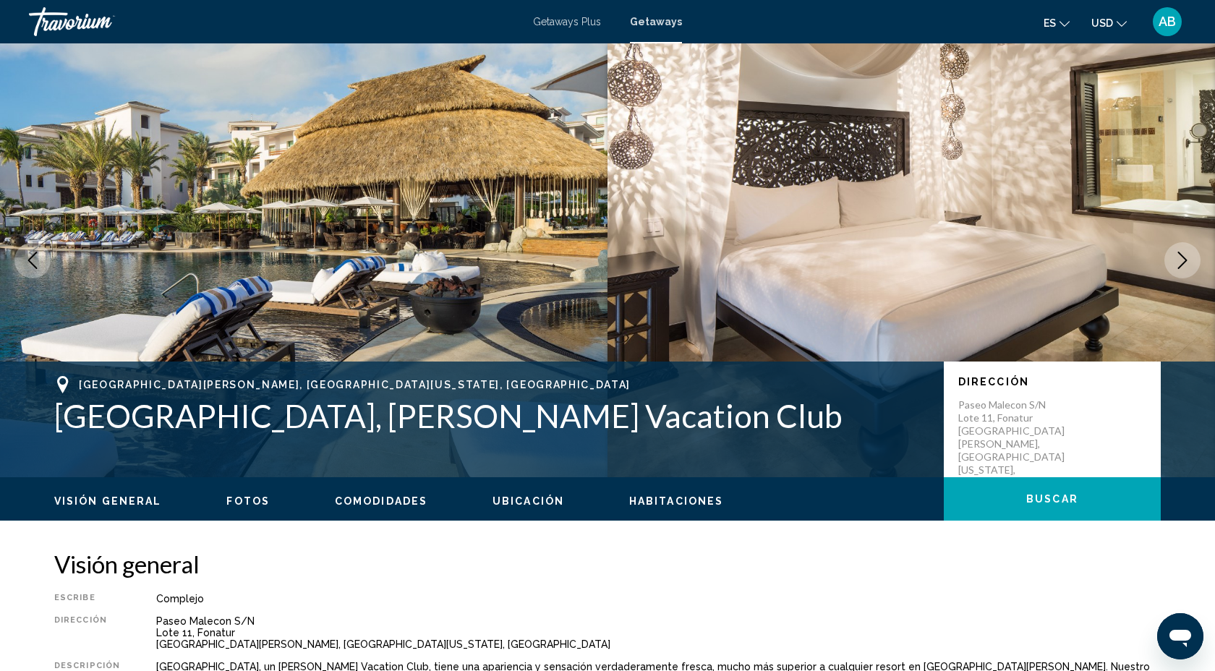
click at [1185, 260] on icon "Next image" at bounding box center [1182, 260] width 17 height 17
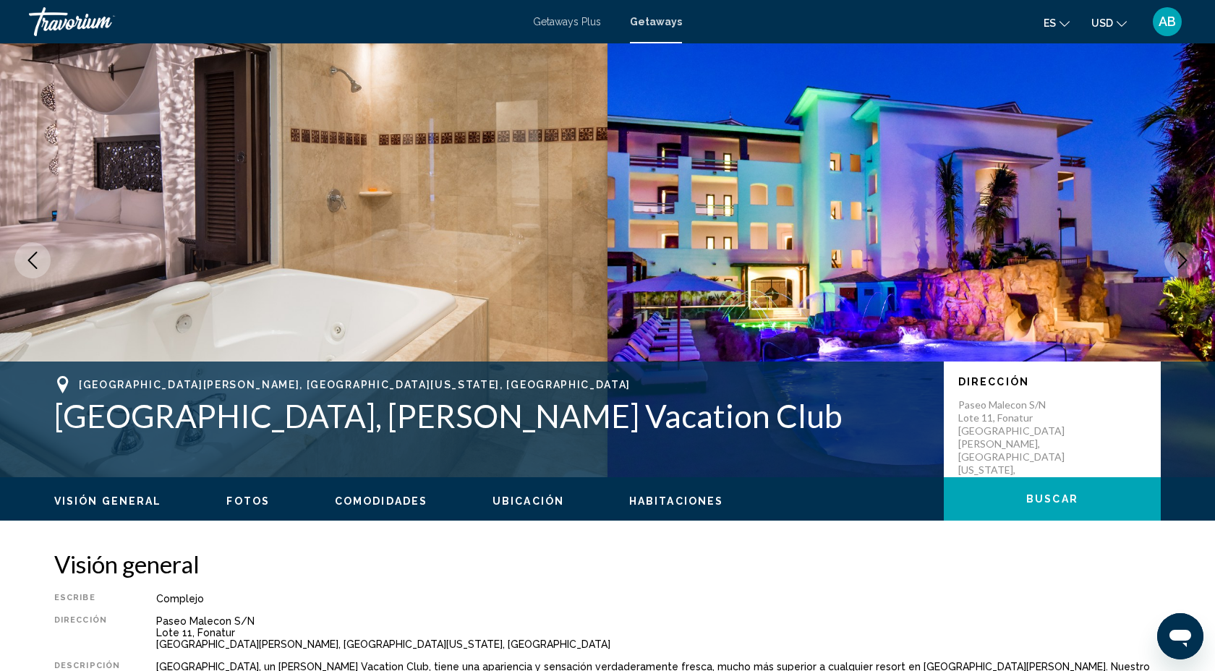
click at [1185, 260] on icon "Next image" at bounding box center [1182, 260] width 9 height 17
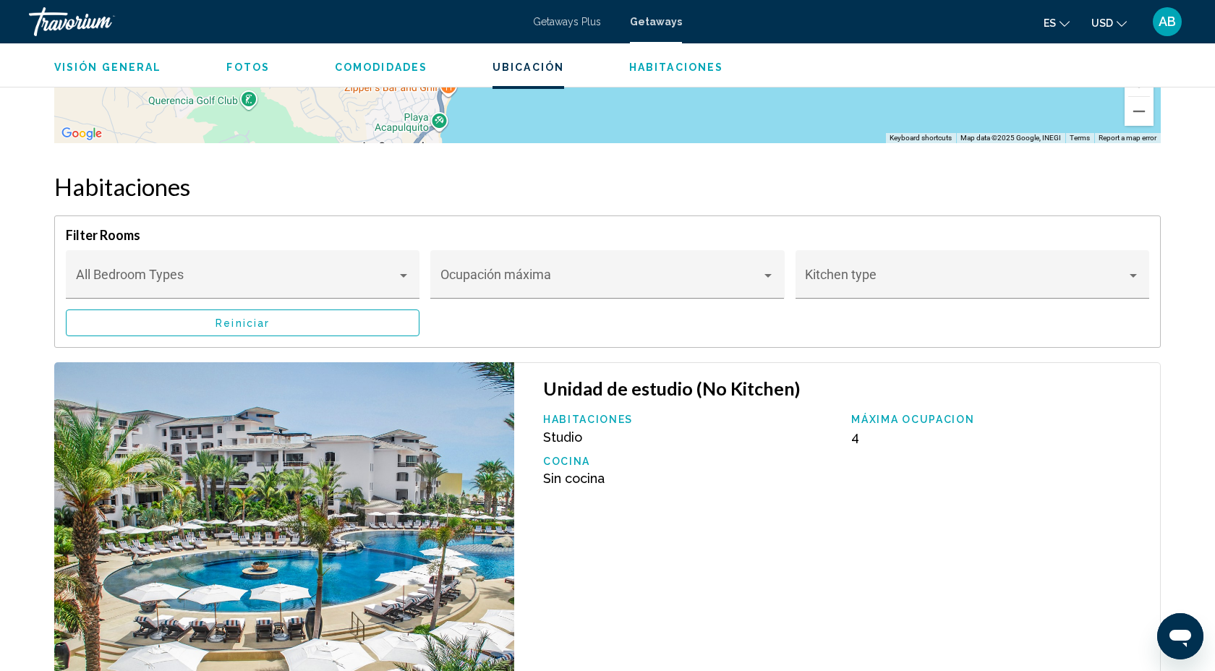
scroll to position [1955, 0]
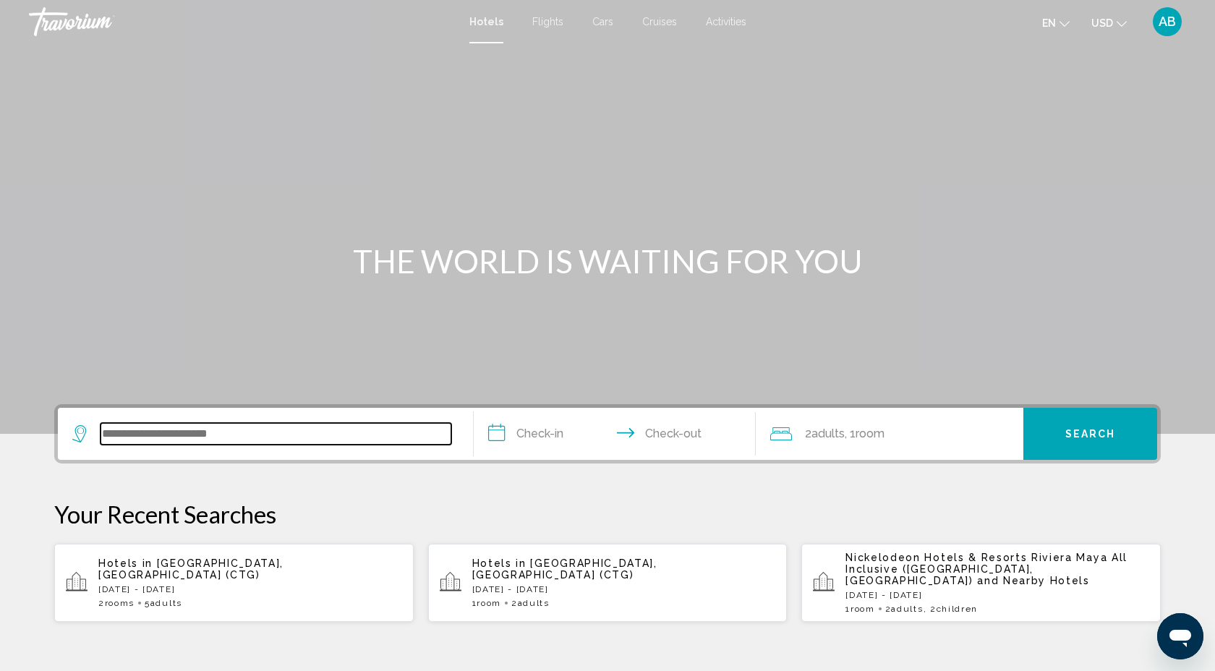
click at [197, 426] on input "Search widget" at bounding box center [276, 434] width 351 height 22
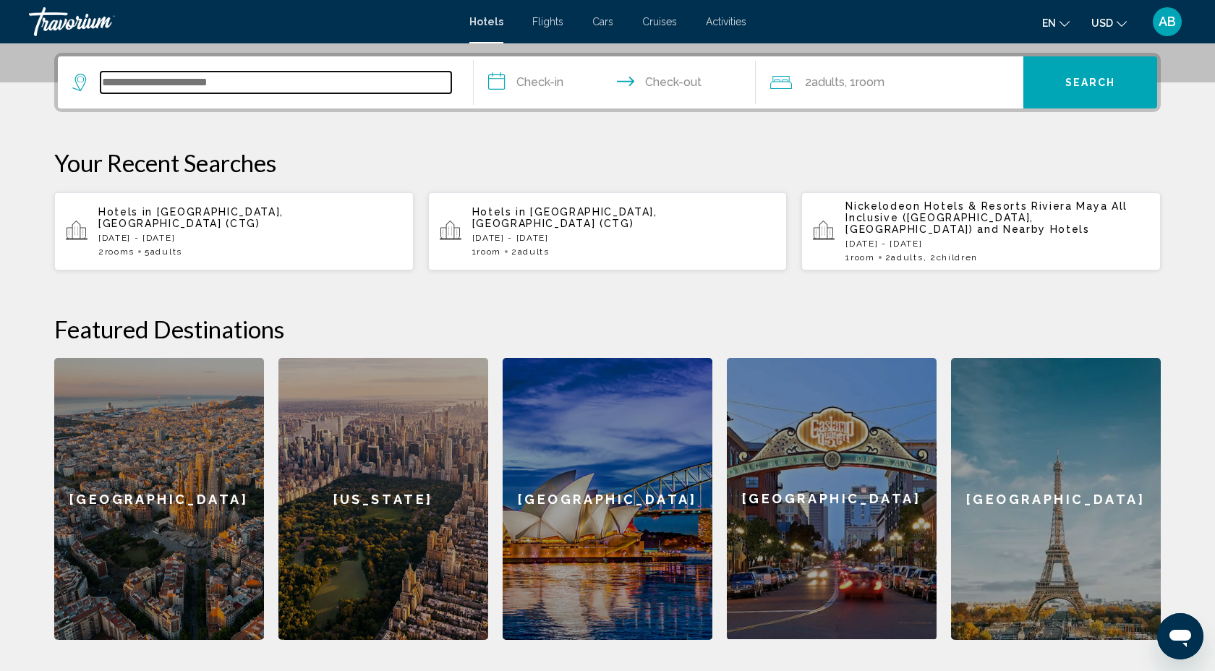
scroll to position [357, 0]
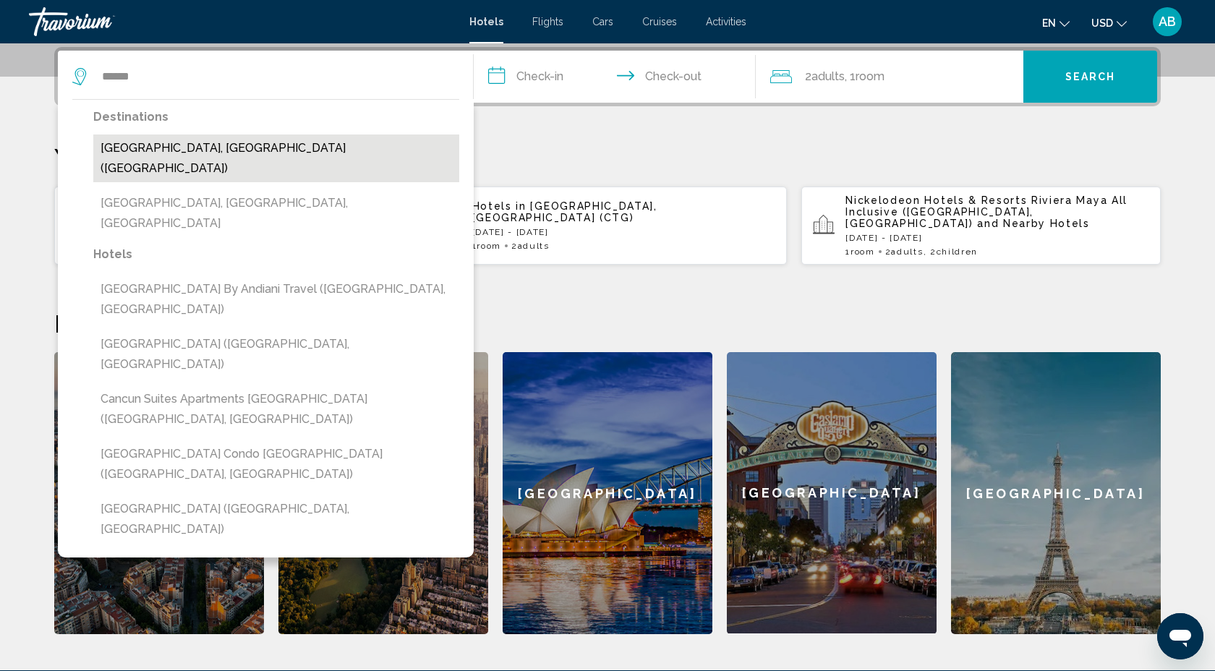
click at [224, 137] on button "Cancun, Mexico (CUN)" at bounding box center [276, 159] width 366 height 48
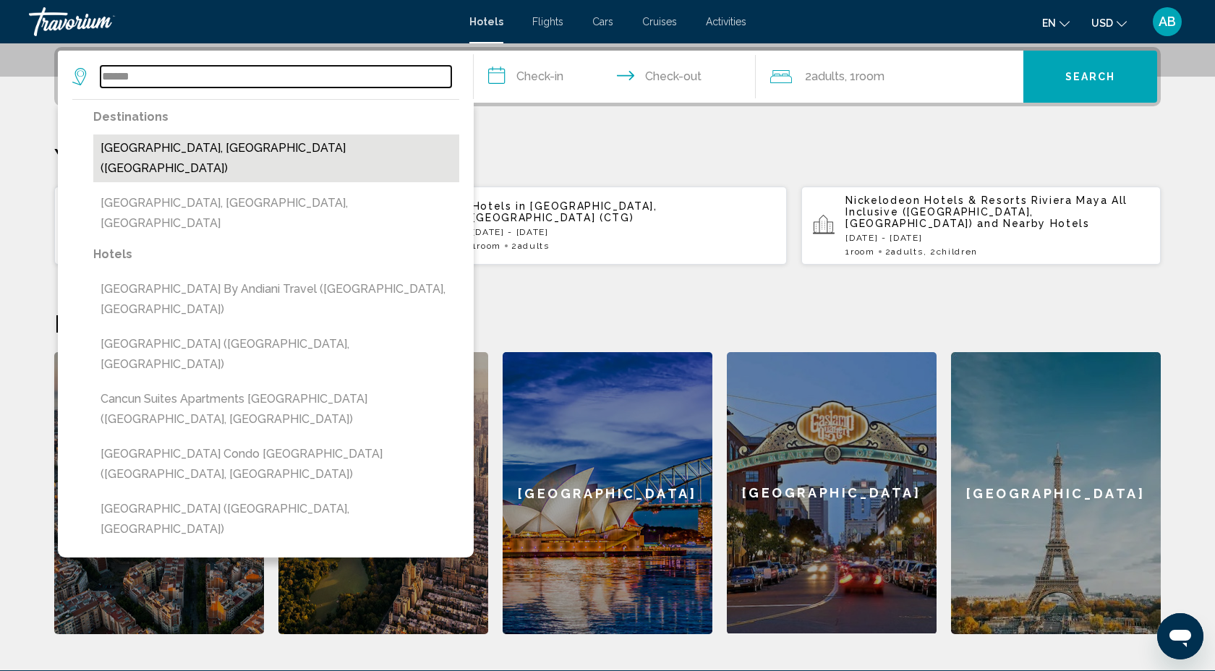
type input "**********"
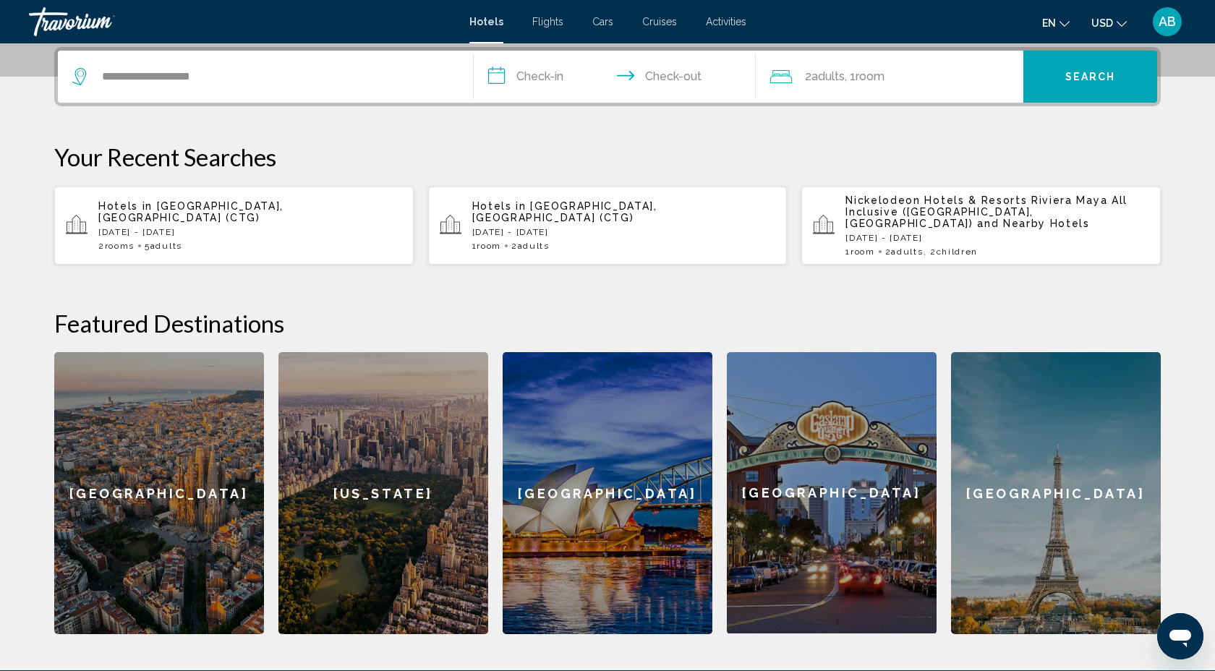
click at [502, 78] on input "**********" at bounding box center [618, 79] width 288 height 56
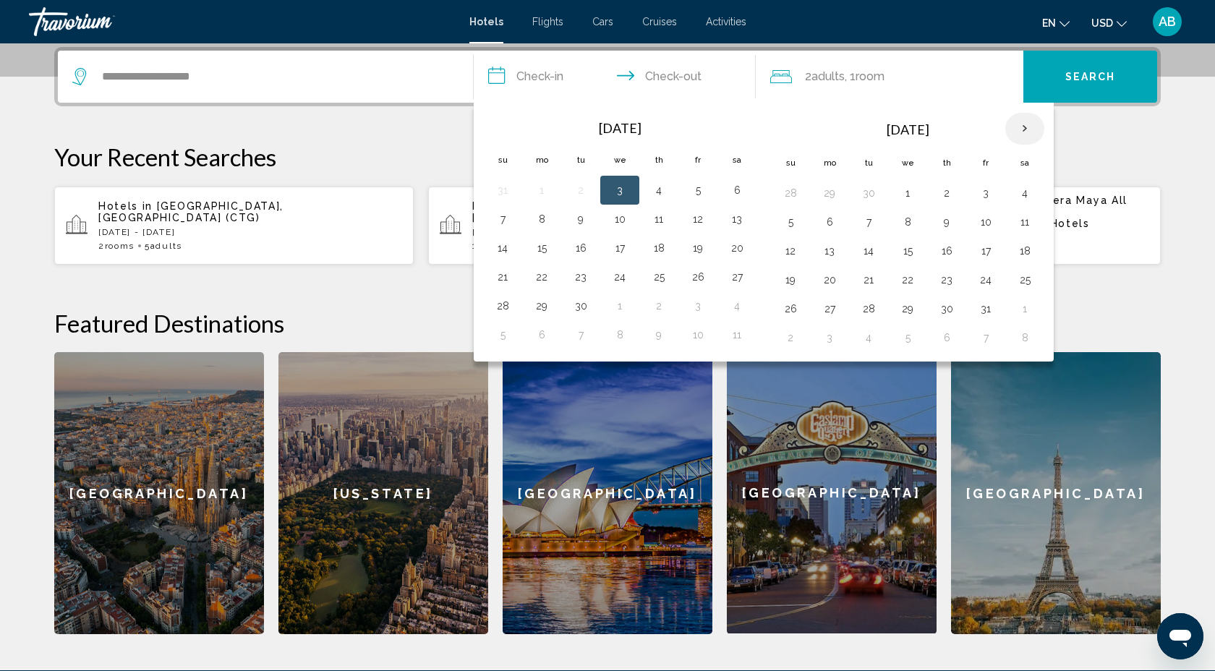
click at [1034, 136] on th "Next month" at bounding box center [1024, 129] width 39 height 32
click at [1033, 136] on th "Next month" at bounding box center [1024, 129] width 39 height 32
click at [986, 218] on button "12" at bounding box center [985, 222] width 23 height 20
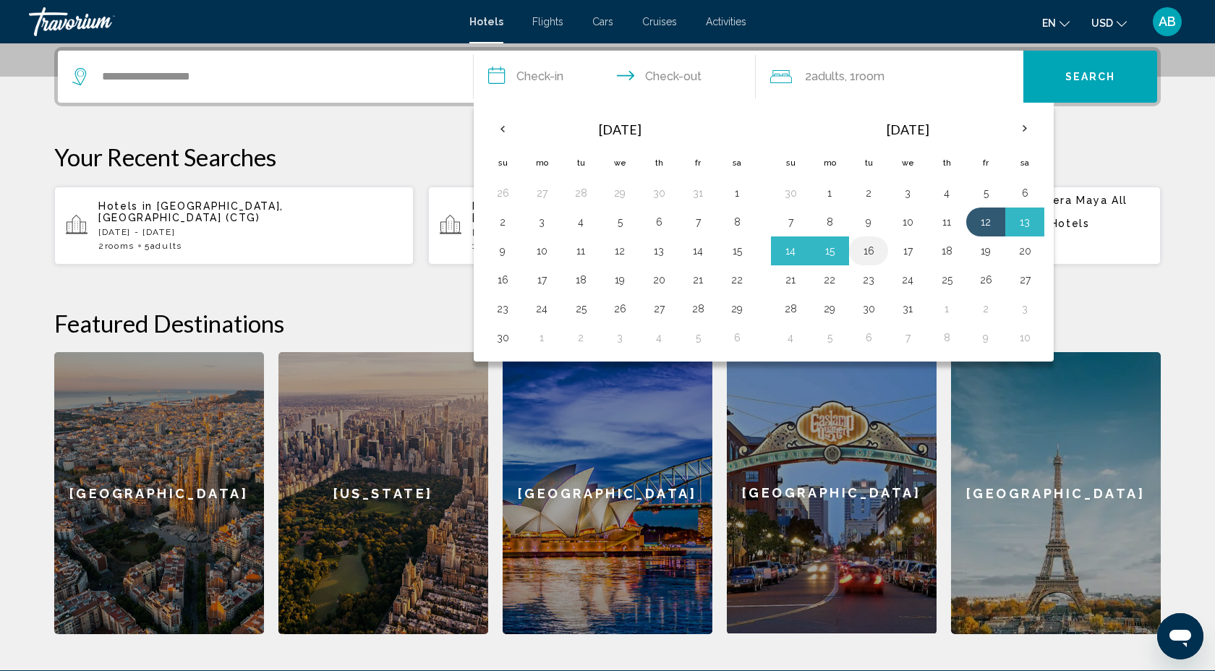
click at [868, 249] on button "16" at bounding box center [868, 251] width 23 height 20
type input "**********"
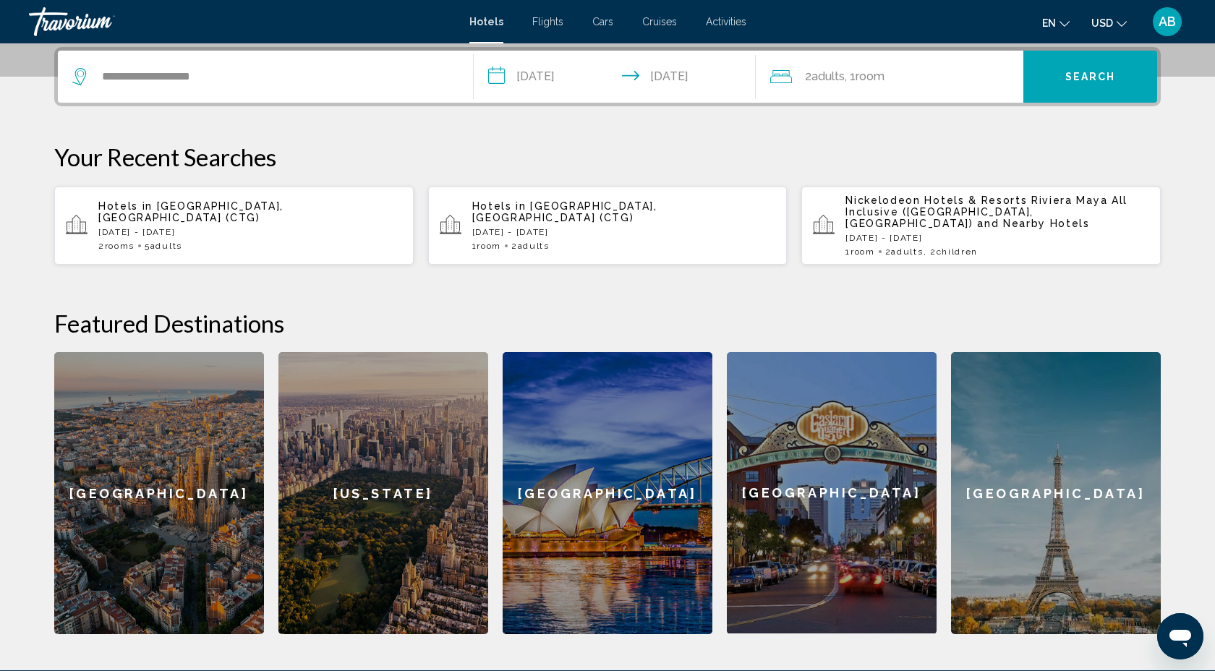
click at [1065, 72] on span "Search" at bounding box center [1090, 78] width 51 height 12
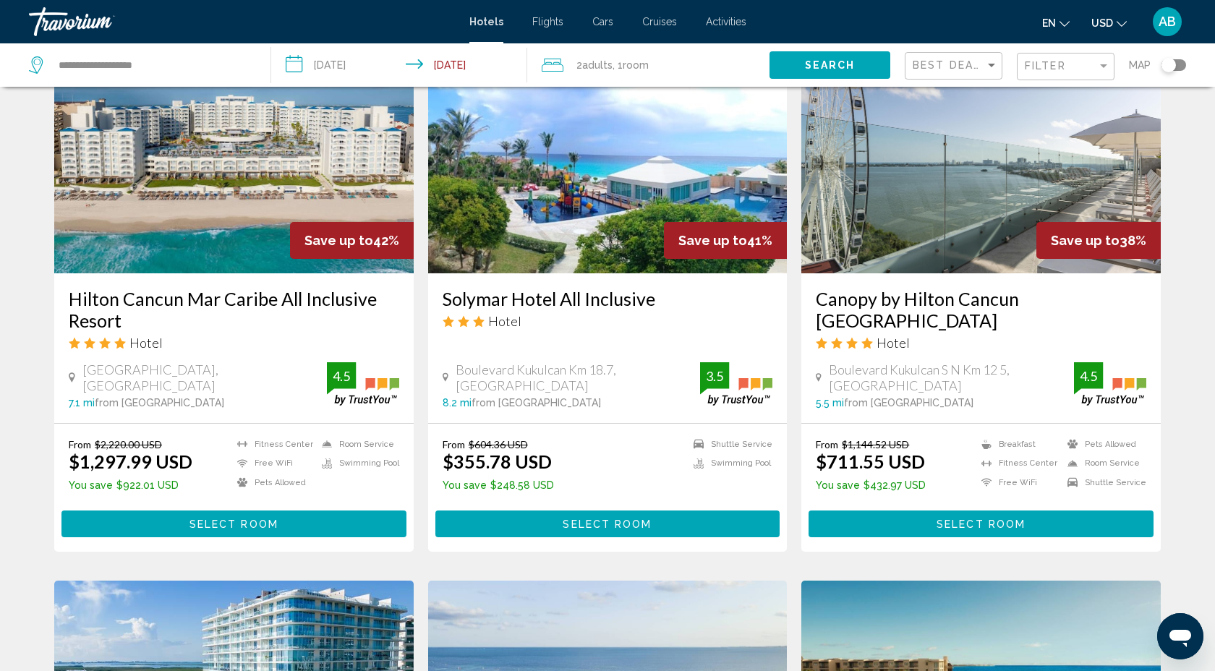
scroll to position [1175, 0]
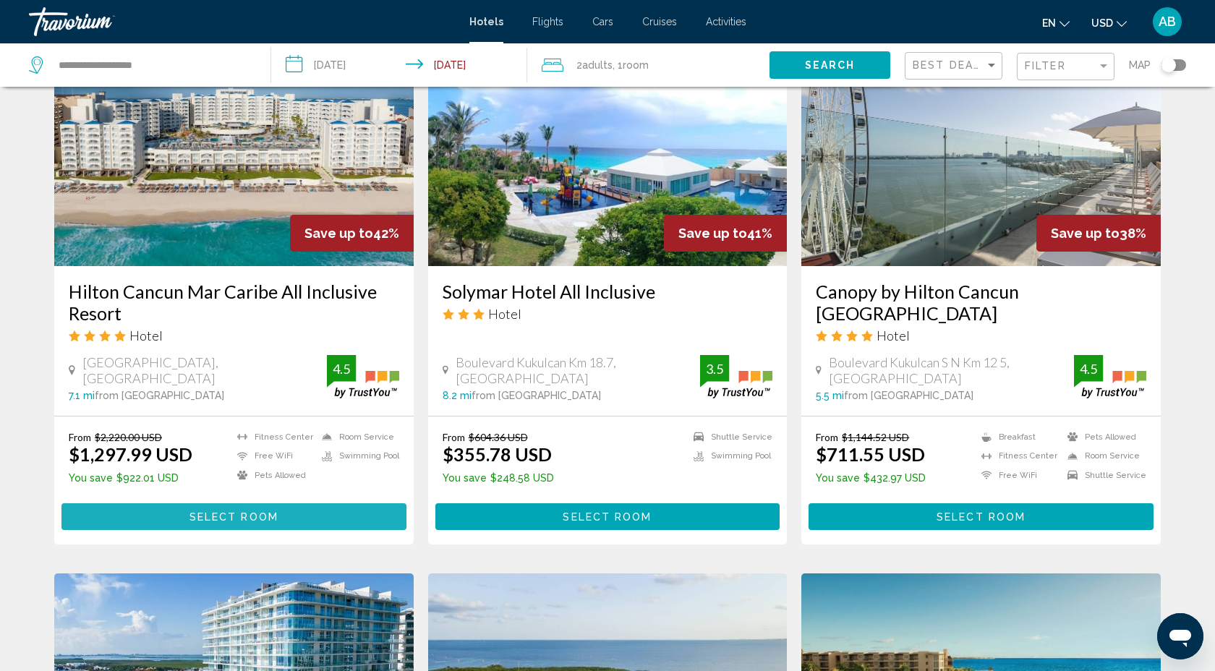
click at [286, 503] on button "Select Room" at bounding box center [233, 516] width 345 height 27
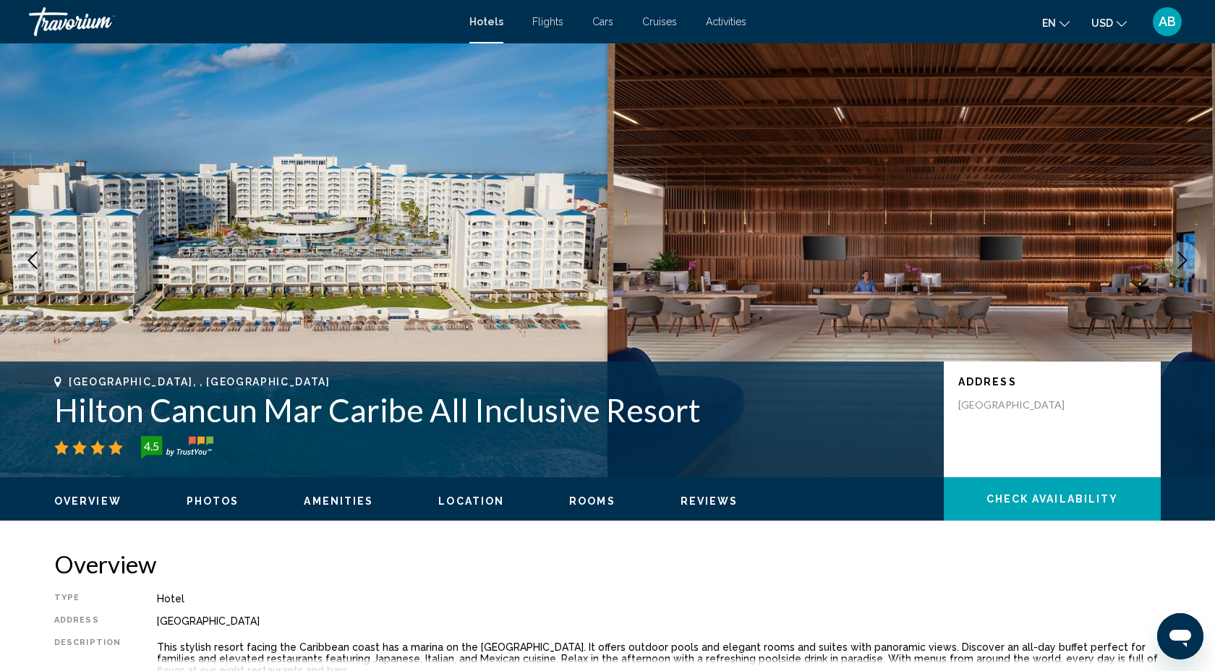
click at [1182, 256] on icon "Next image" at bounding box center [1182, 260] width 9 height 17
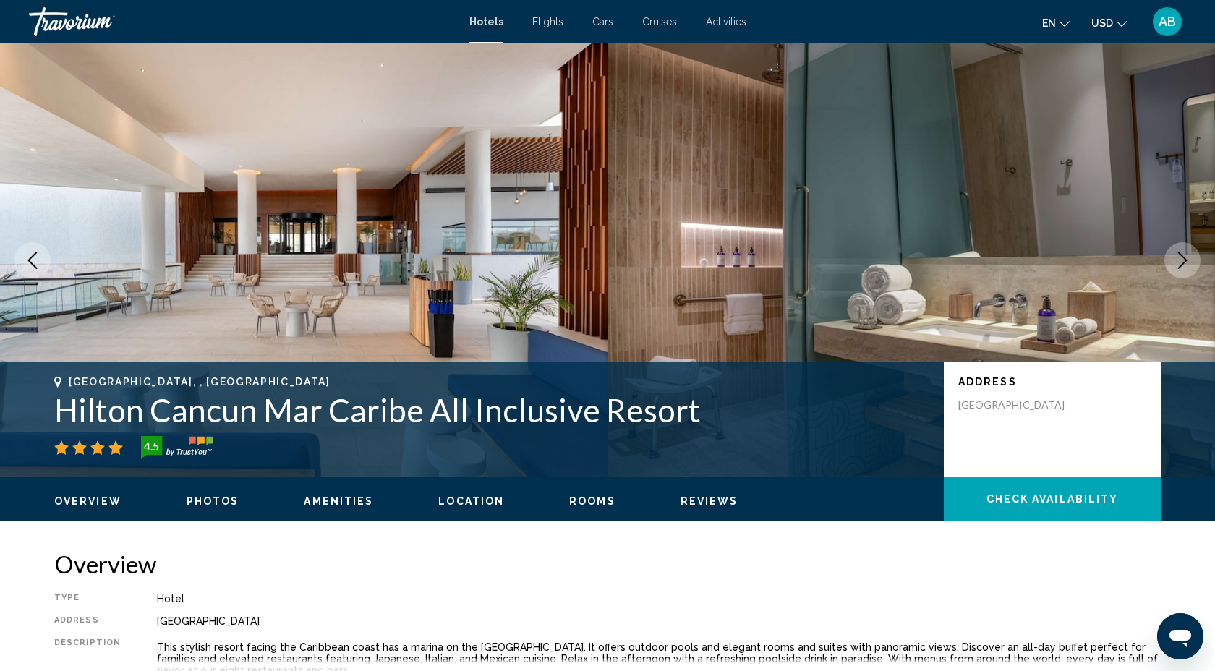
click at [1182, 257] on icon "Next image" at bounding box center [1182, 260] width 9 height 17
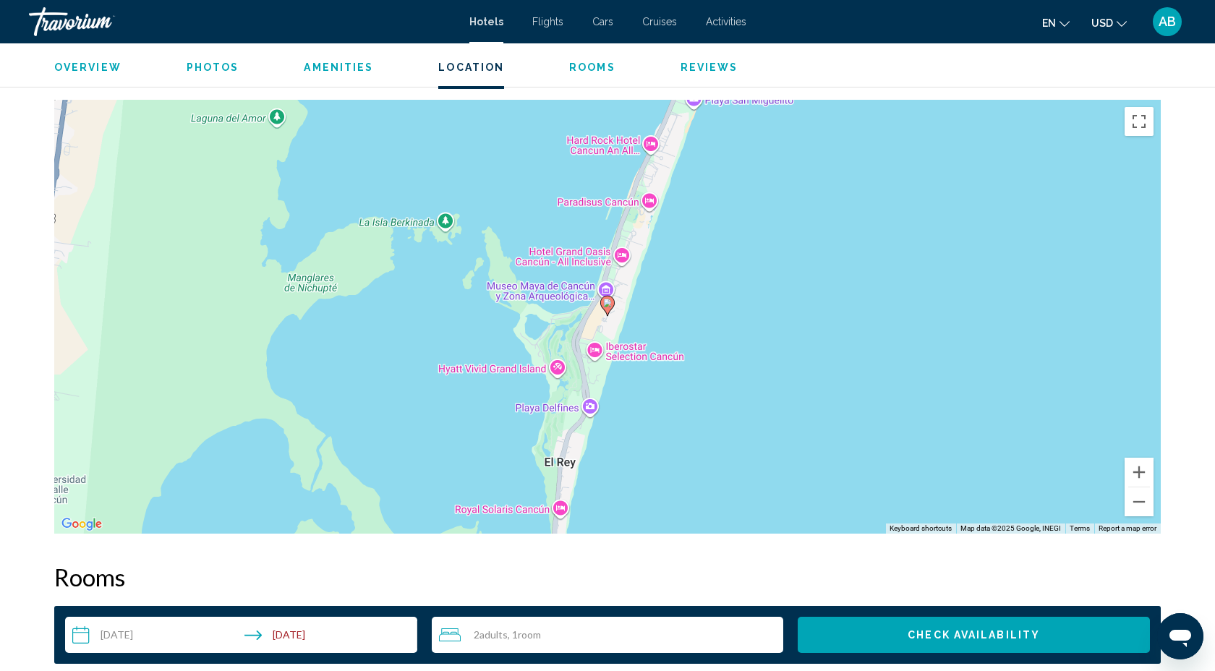
scroll to position [1276, 0]
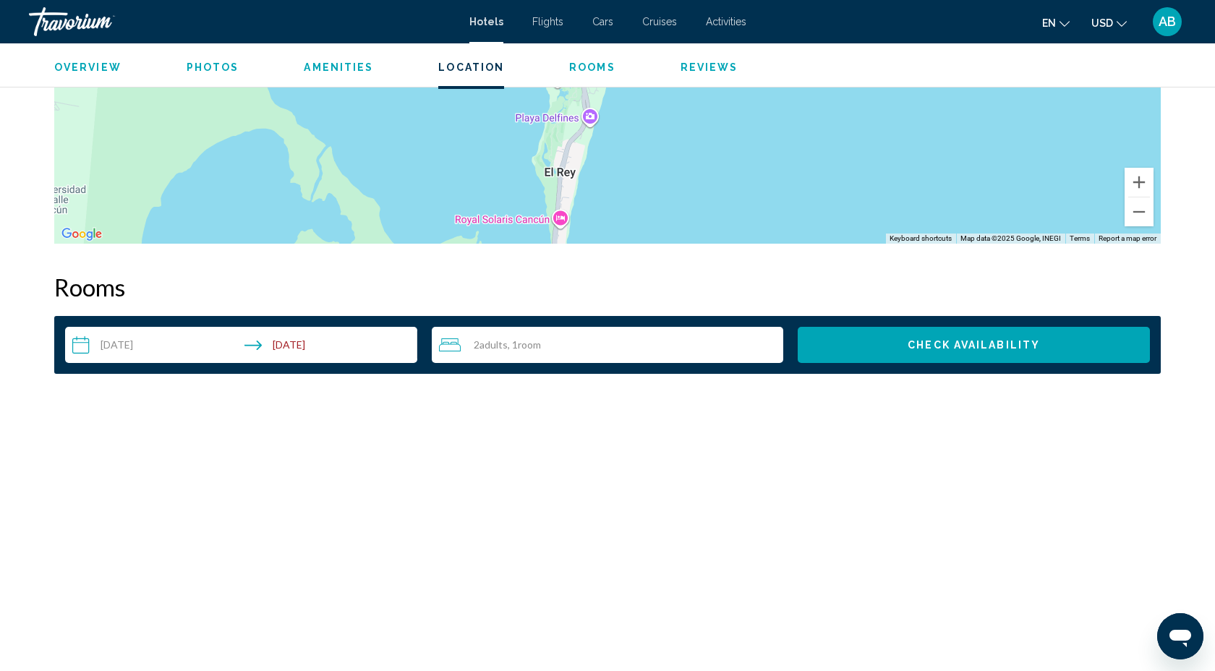
scroll to position [1529, 0]
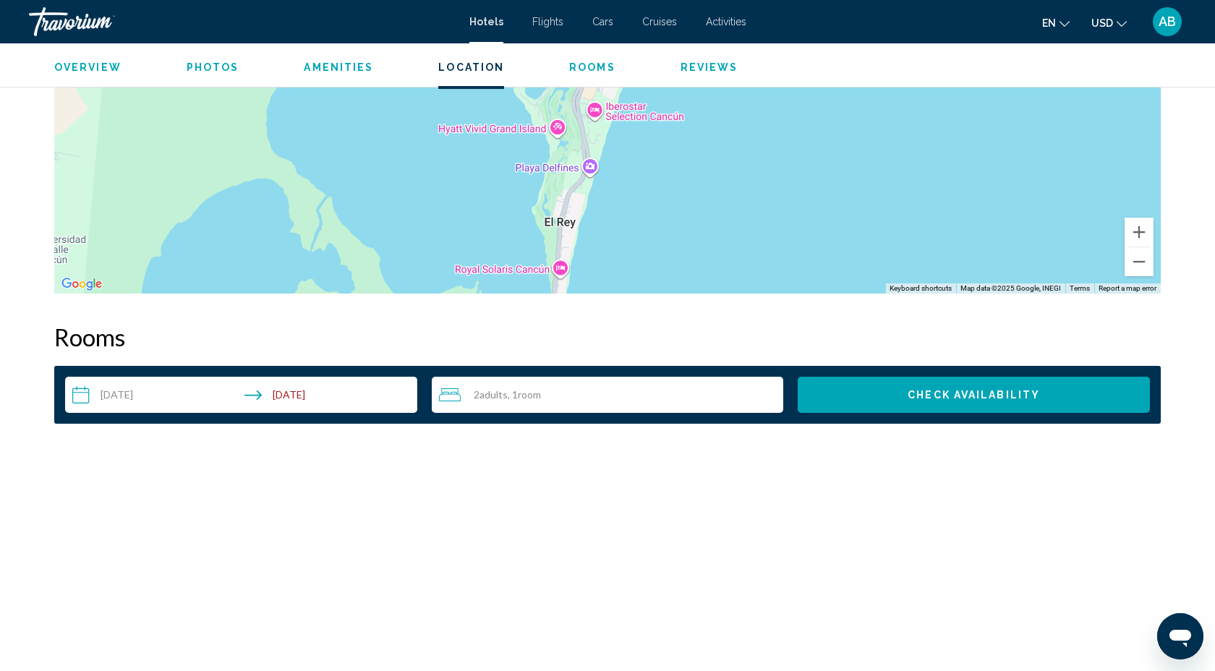
click at [730, 29] on div "Hotels Flights Cars Cruises Activities Hotels Flights Cars Cruises Activities e…" at bounding box center [607, 22] width 1215 height 30
click at [728, 16] on span "Activities" at bounding box center [726, 22] width 40 height 12
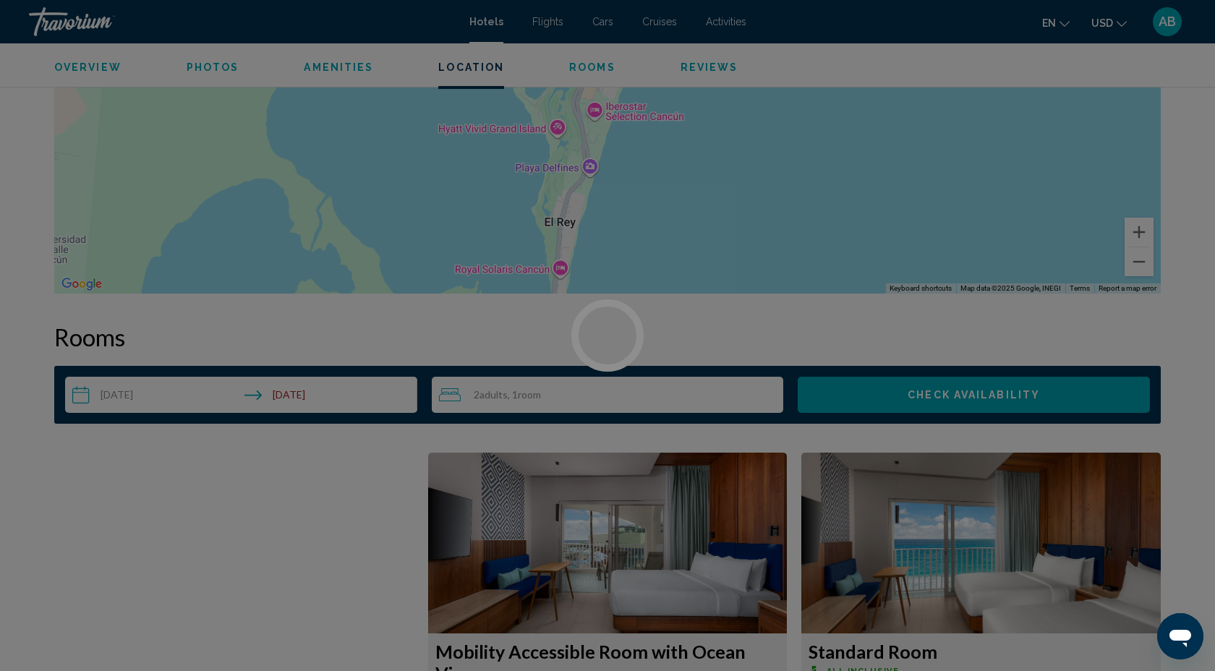
click at [483, 22] on div at bounding box center [607, 335] width 1215 height 671
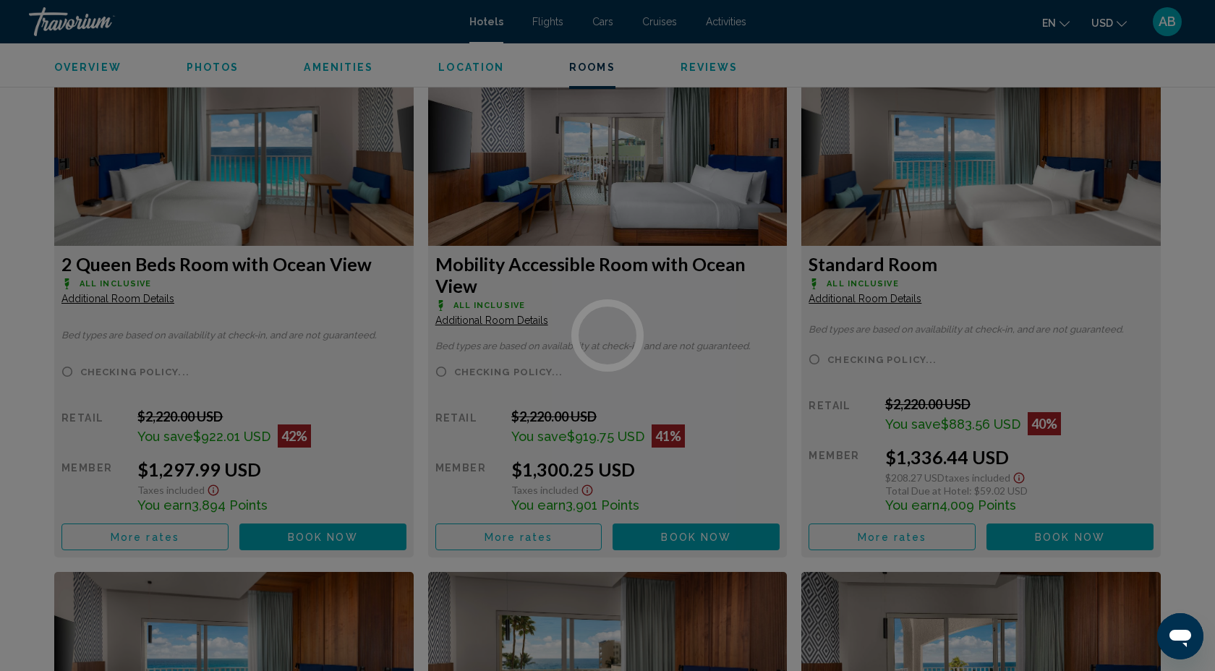
scroll to position [1915, 0]
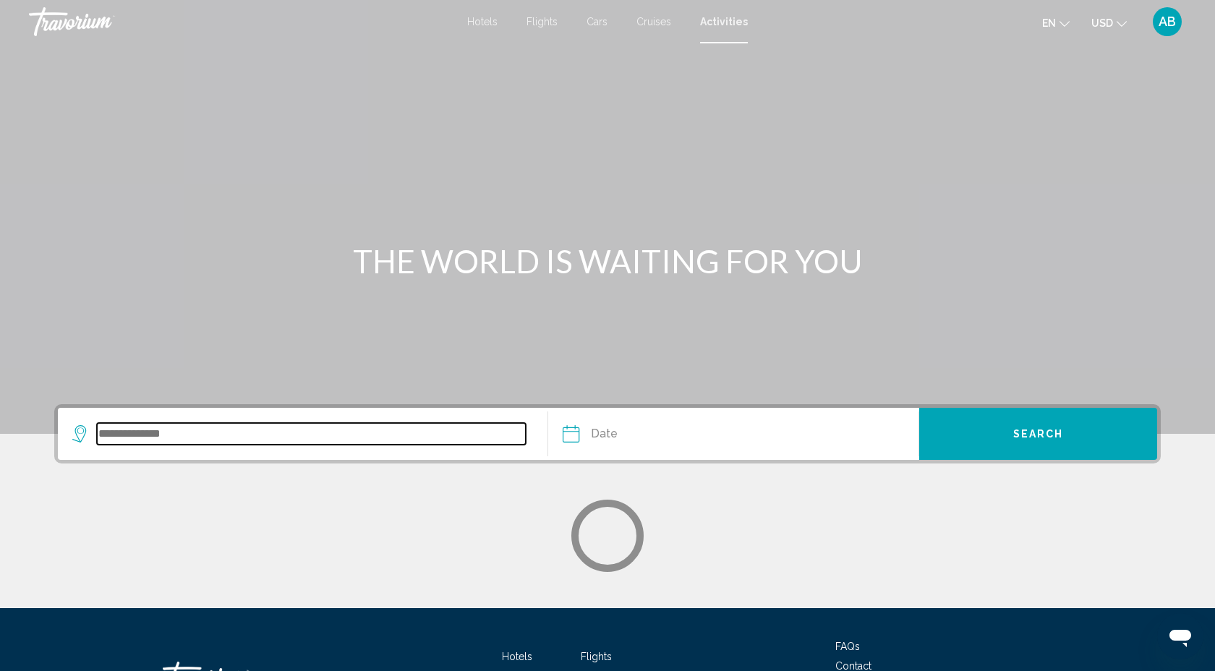
click at [136, 435] on input "Search widget" at bounding box center [311, 434] width 429 height 22
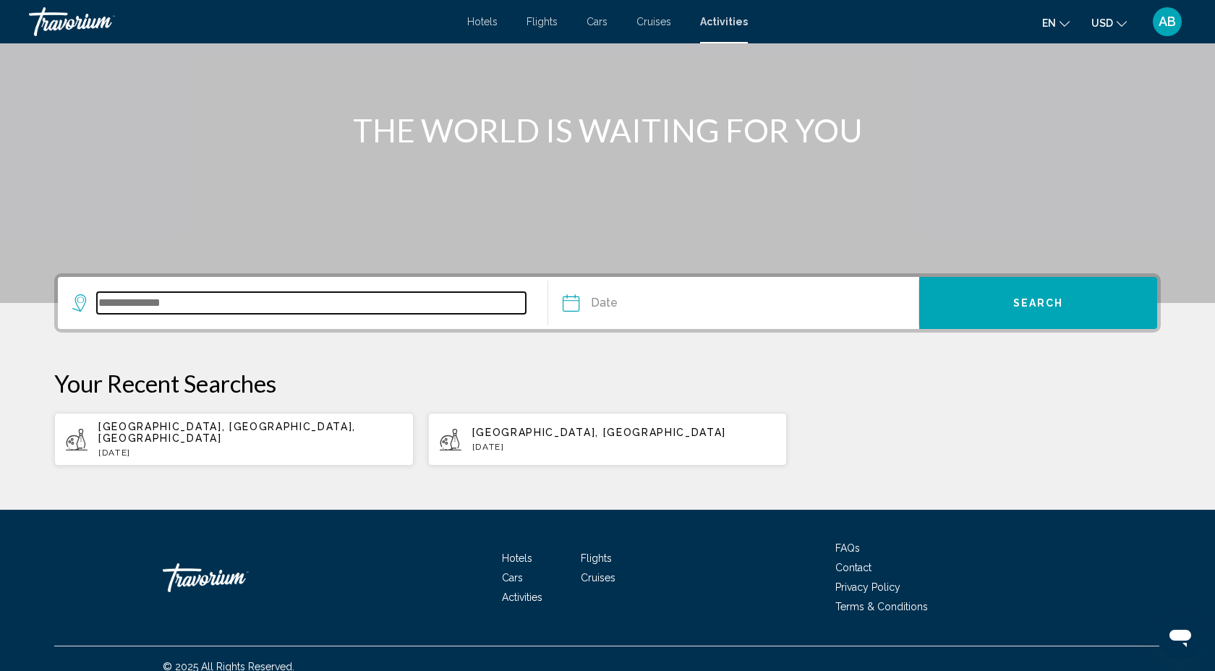
scroll to position [135, 0]
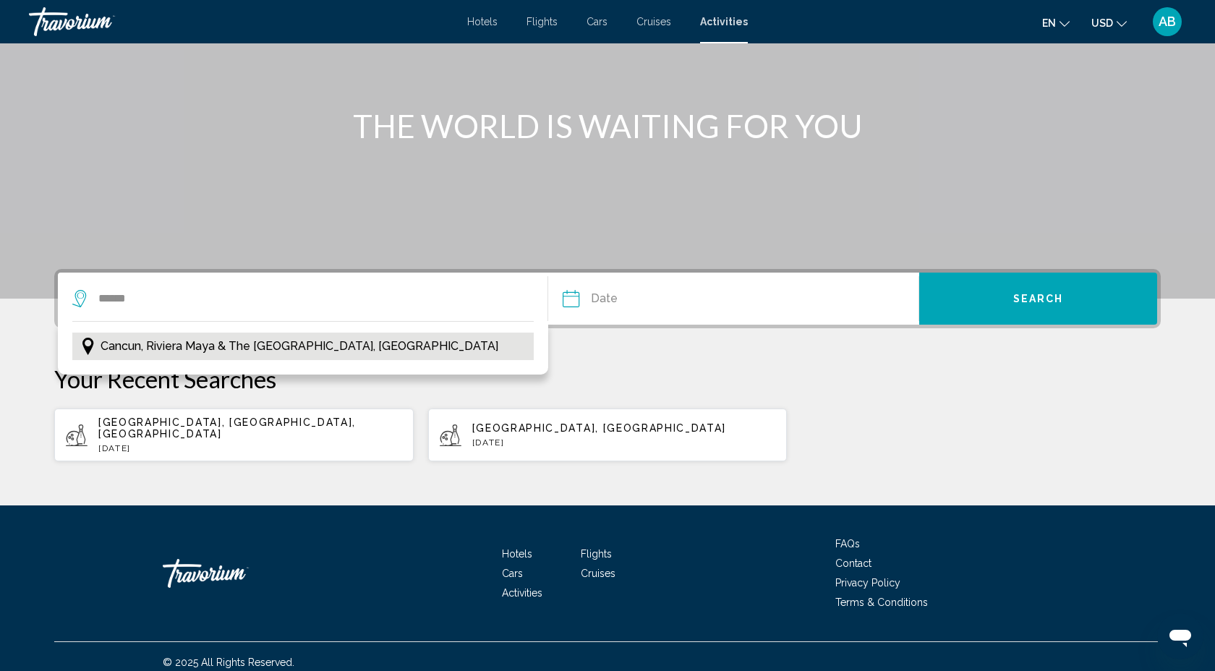
click at [187, 357] on button "Cancun, Riviera Maya & the Yucatan, Mexico" at bounding box center [302, 346] width 461 height 27
type input "**********"
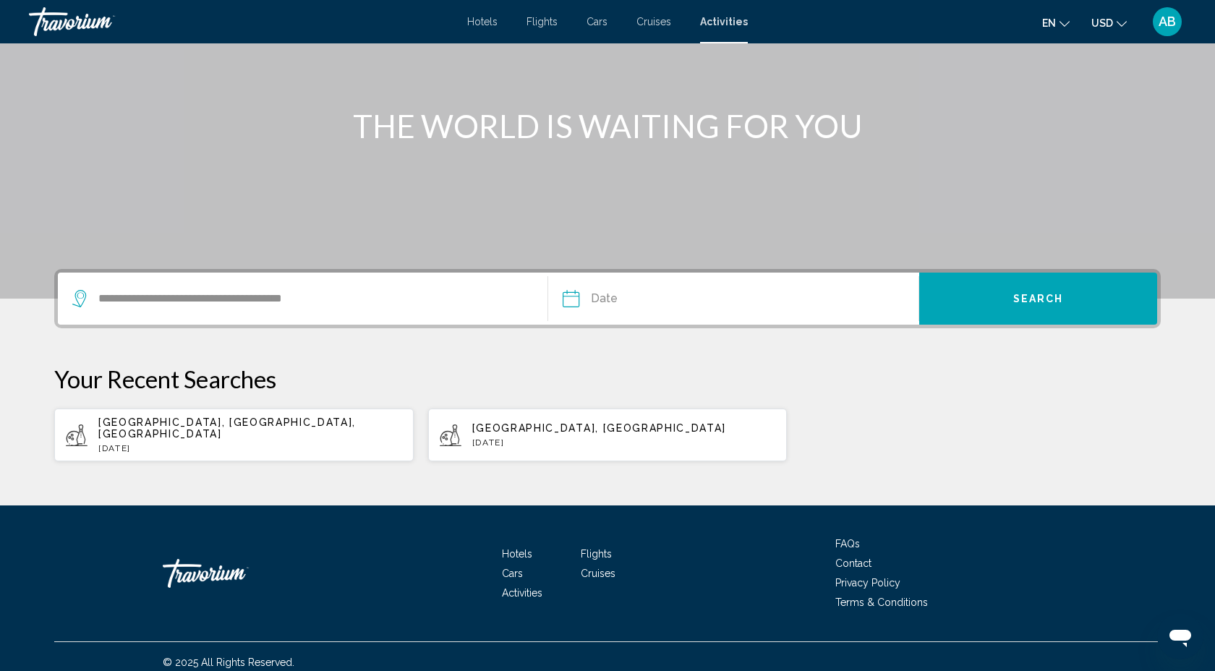
click at [586, 293] on input "Date" at bounding box center [651, 301] width 184 height 56
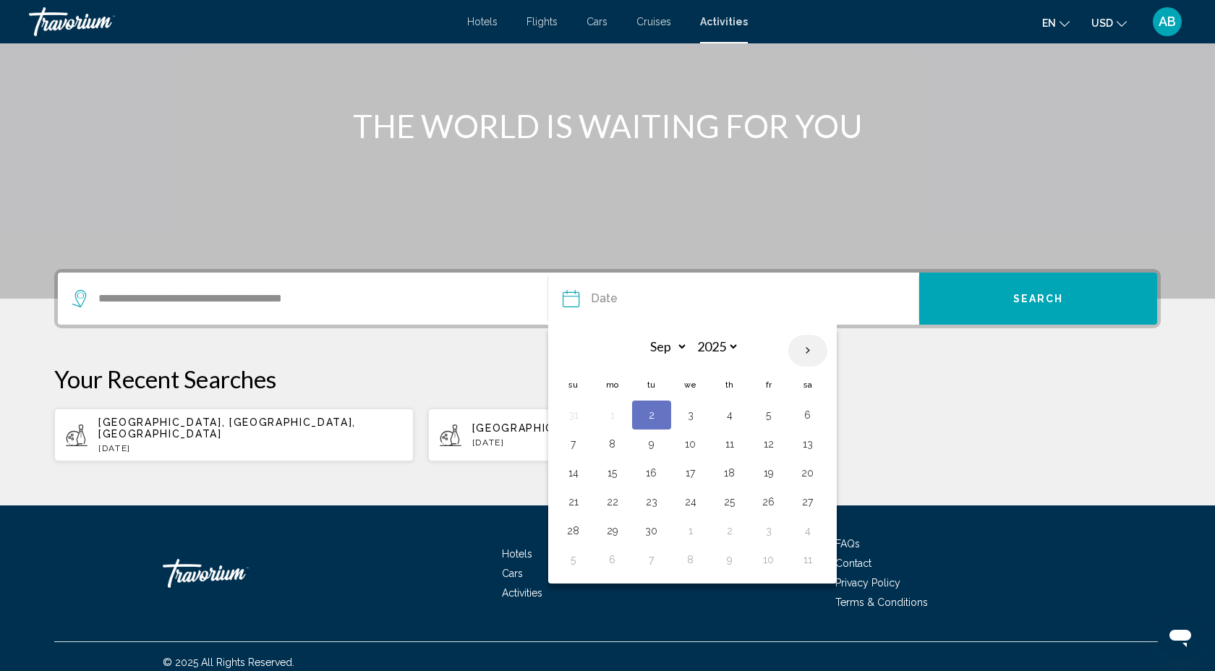
click at [810, 349] on th "Next month" at bounding box center [807, 351] width 39 height 32
select select "*"
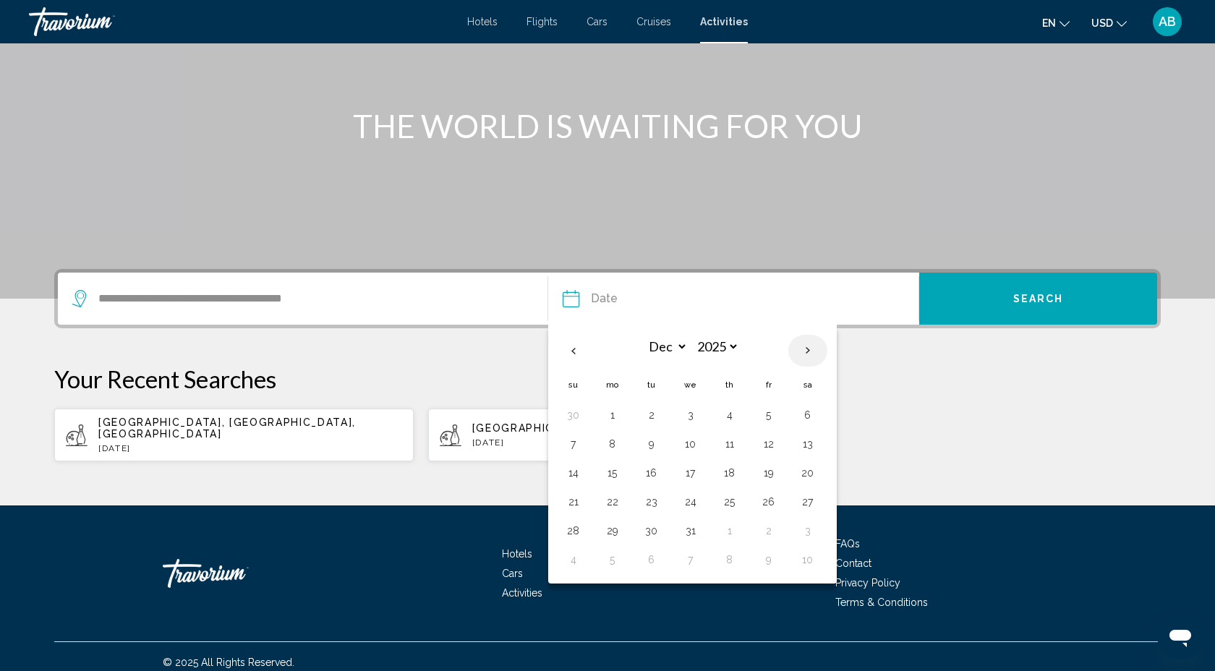
select select "****"
click at [581, 352] on th "Previous month" at bounding box center [573, 351] width 39 height 32
select select "**"
select select "****"
click at [650, 448] on button "9" at bounding box center [651, 444] width 23 height 20
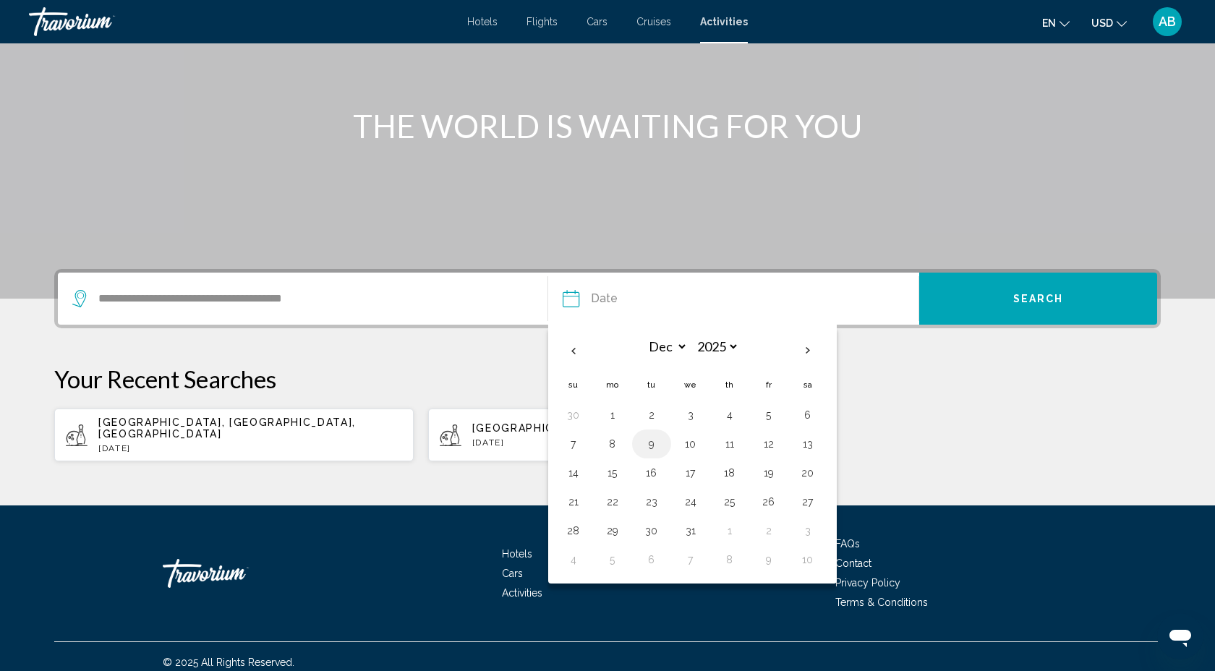
type input "**********"
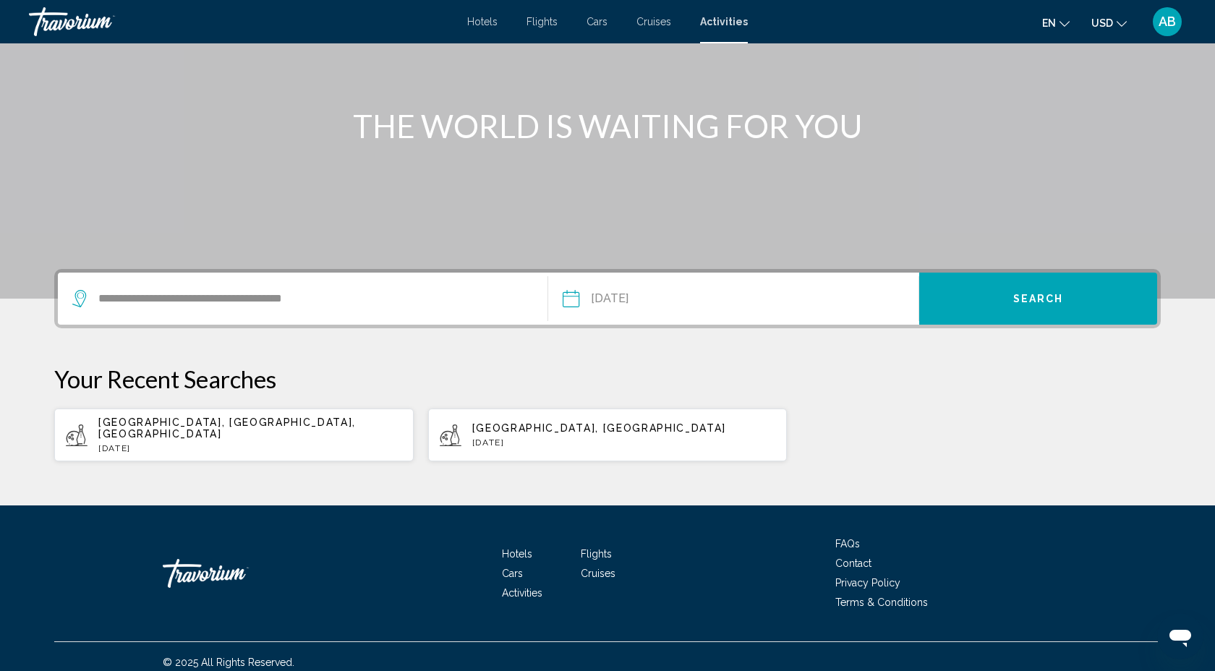
click at [1088, 297] on button "Search" at bounding box center [1038, 299] width 238 height 52
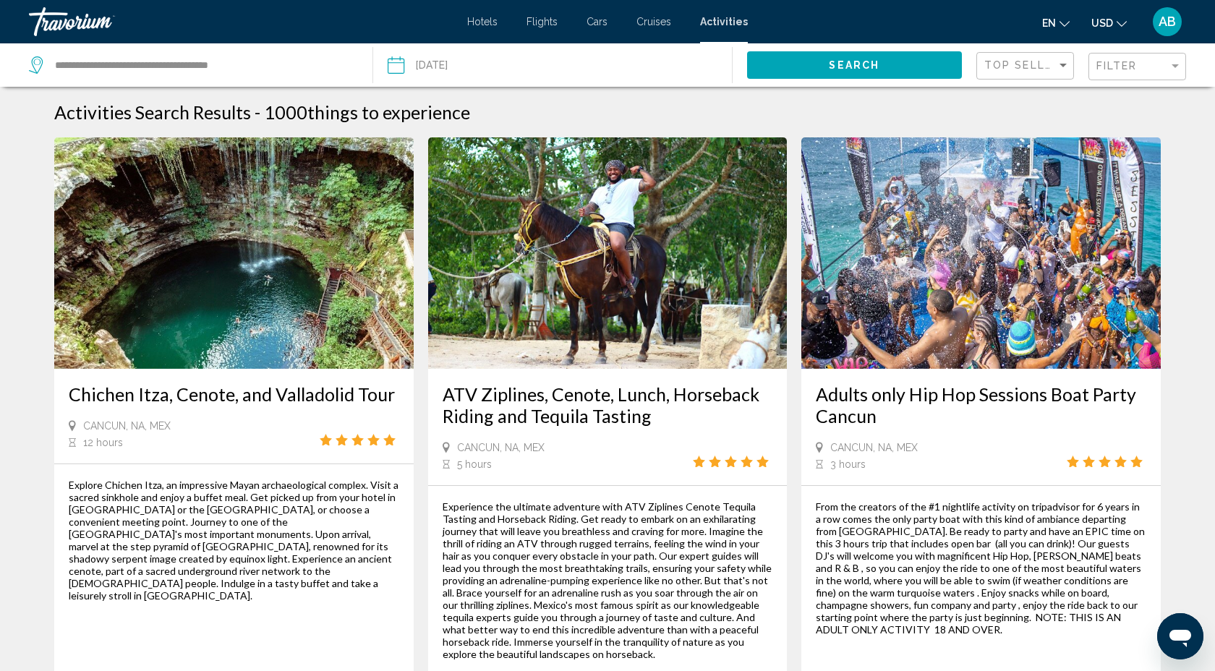
click at [486, 22] on span "Hotels" at bounding box center [482, 22] width 30 height 12
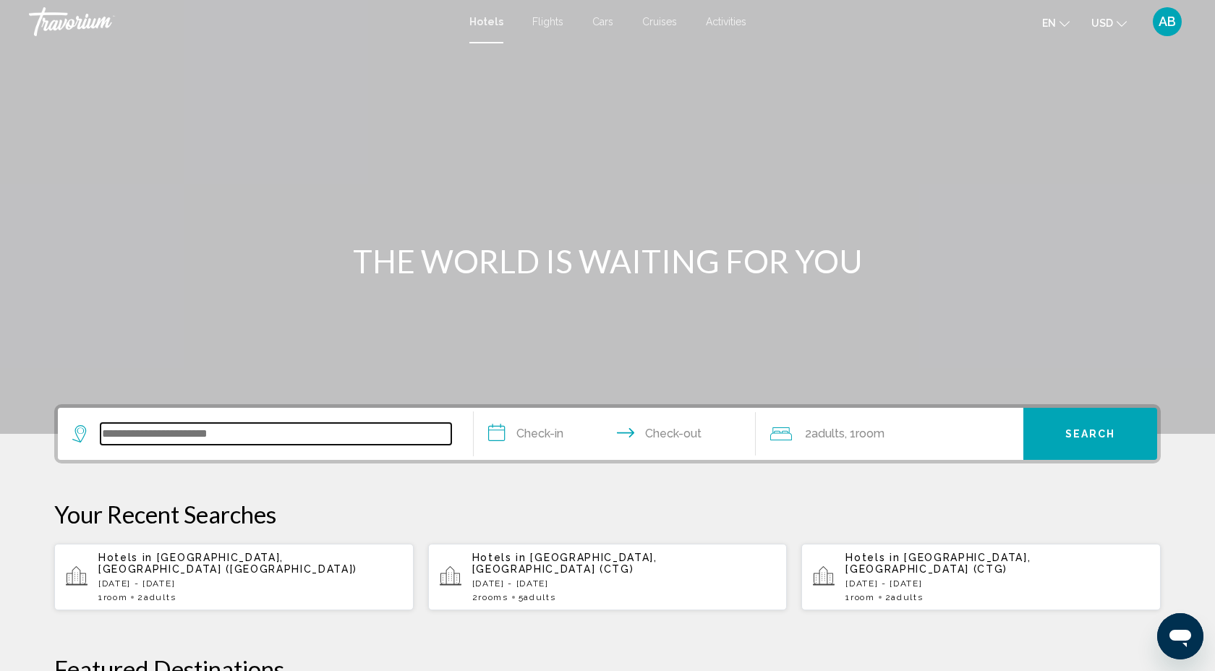
click at [172, 430] on input "Search widget" at bounding box center [276, 434] width 351 height 22
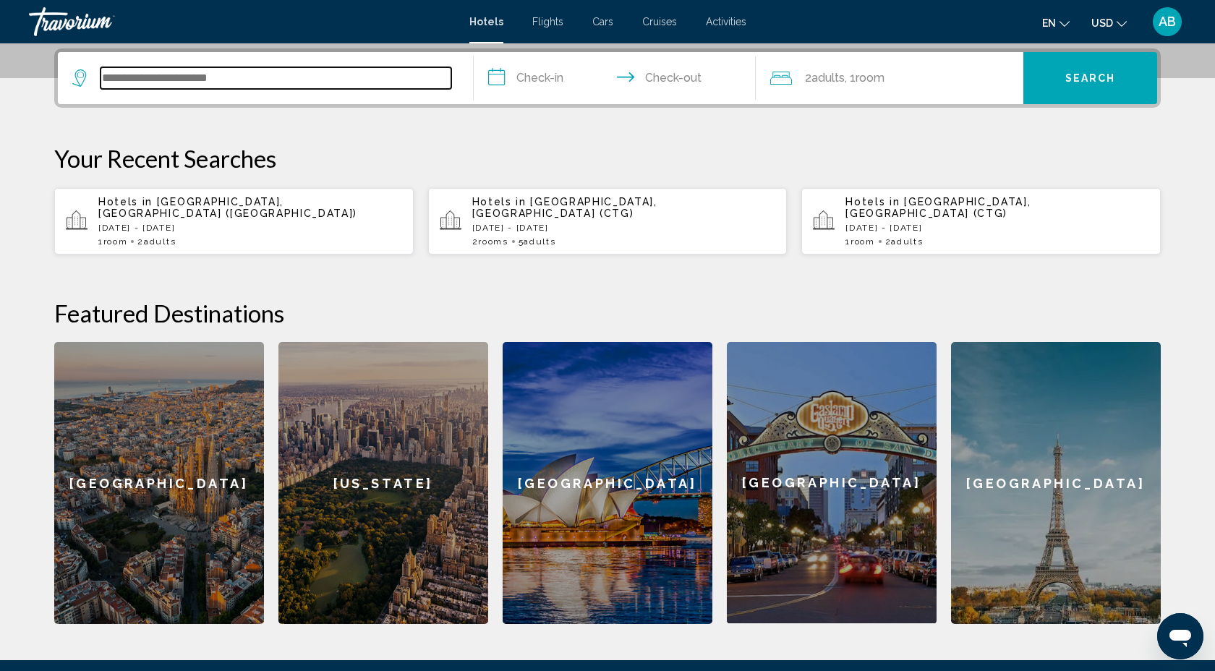
scroll to position [357, 0]
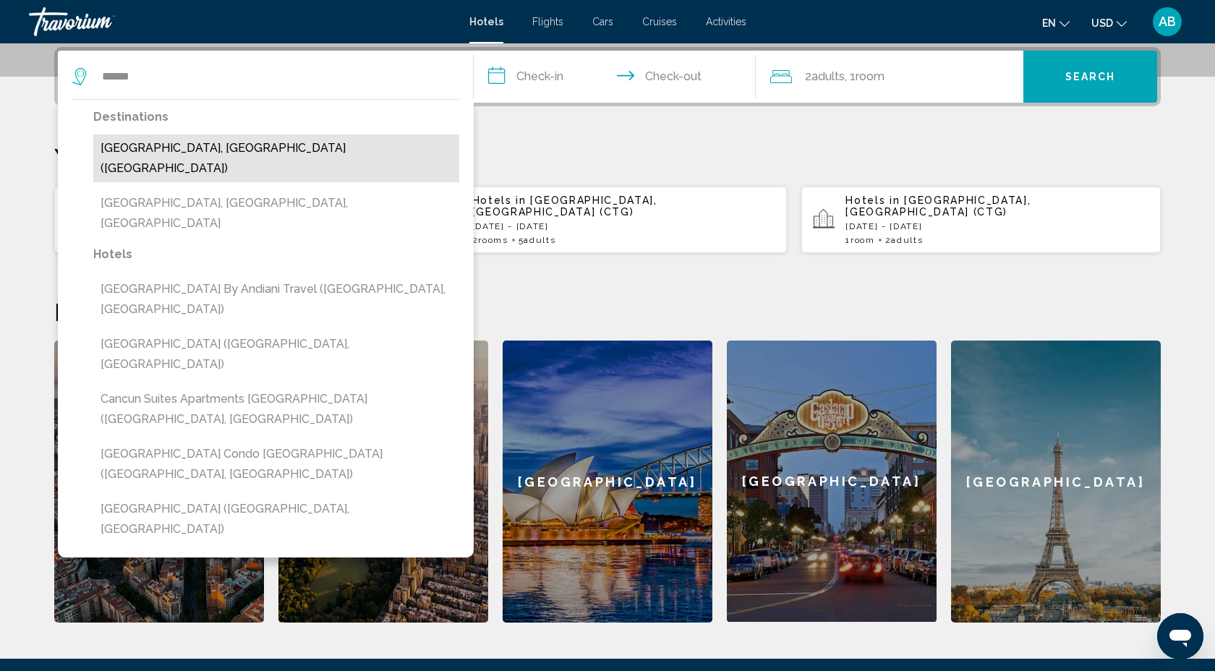
click at [126, 142] on button "Cancun, Mexico (CUN)" at bounding box center [276, 159] width 366 height 48
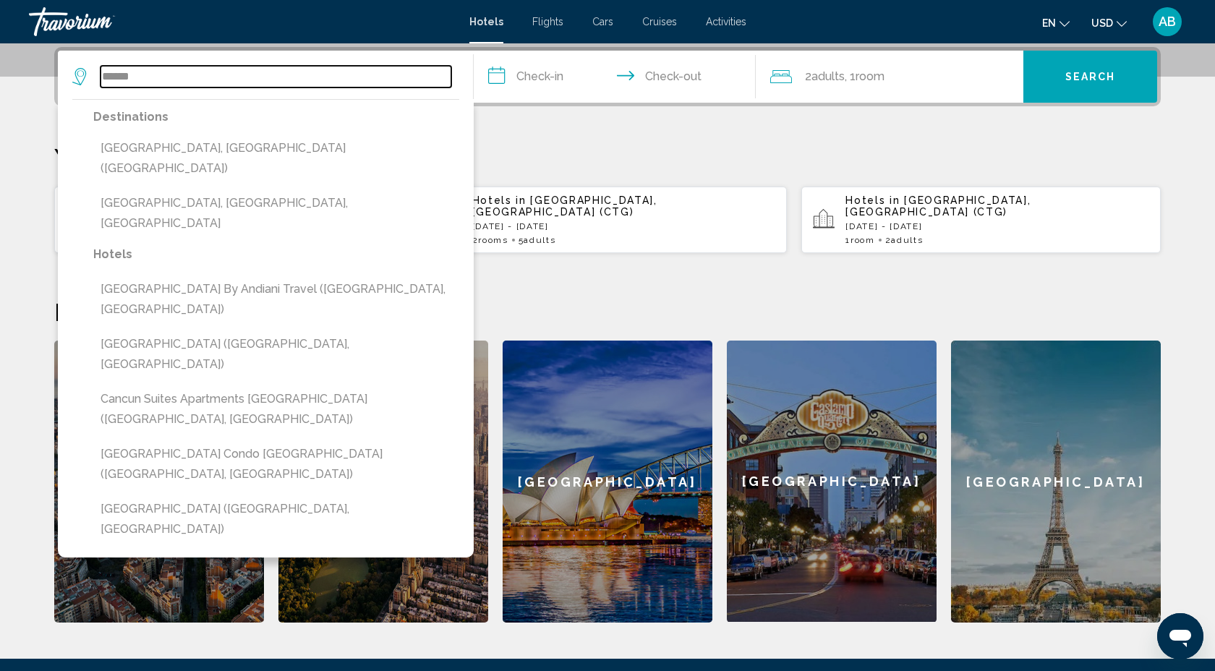
type input "**********"
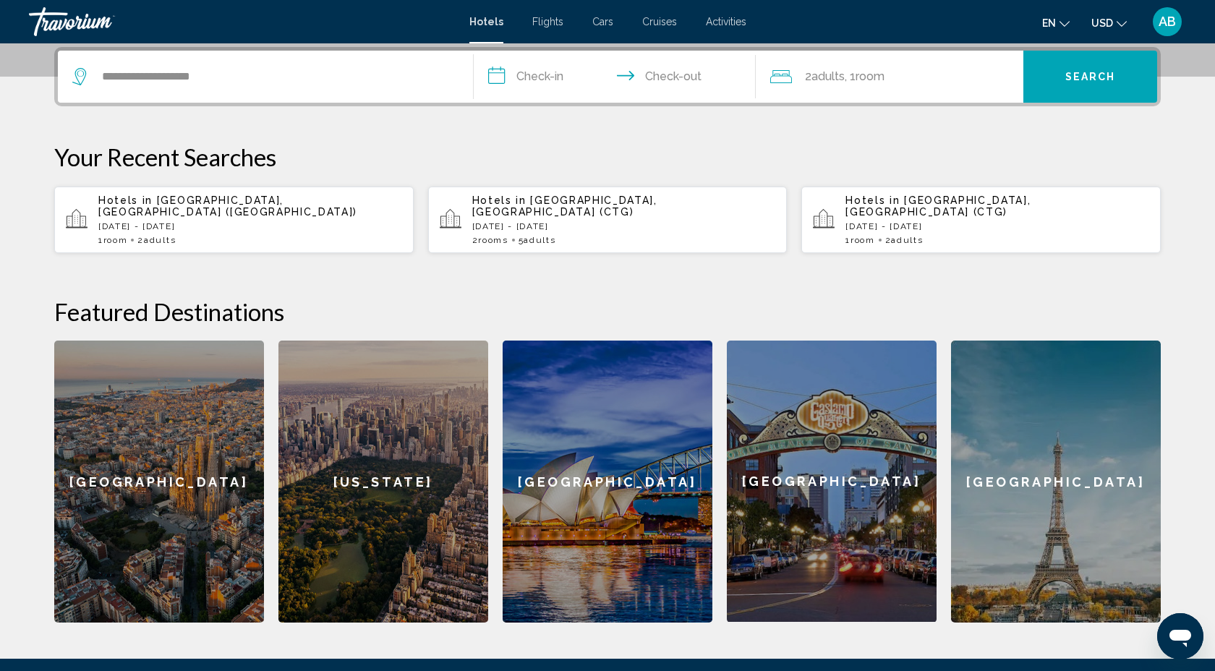
click at [492, 80] on input "**********" at bounding box center [618, 79] width 288 height 56
